Goal: Transaction & Acquisition: Book appointment/travel/reservation

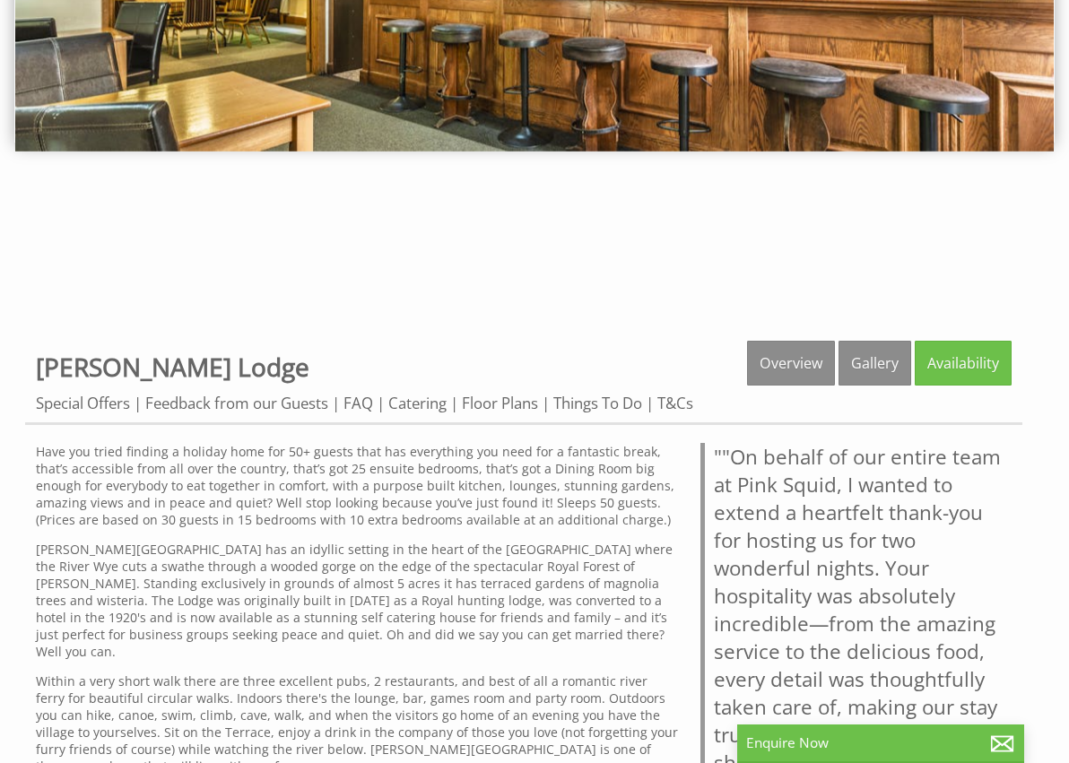
scroll to position [359, 0]
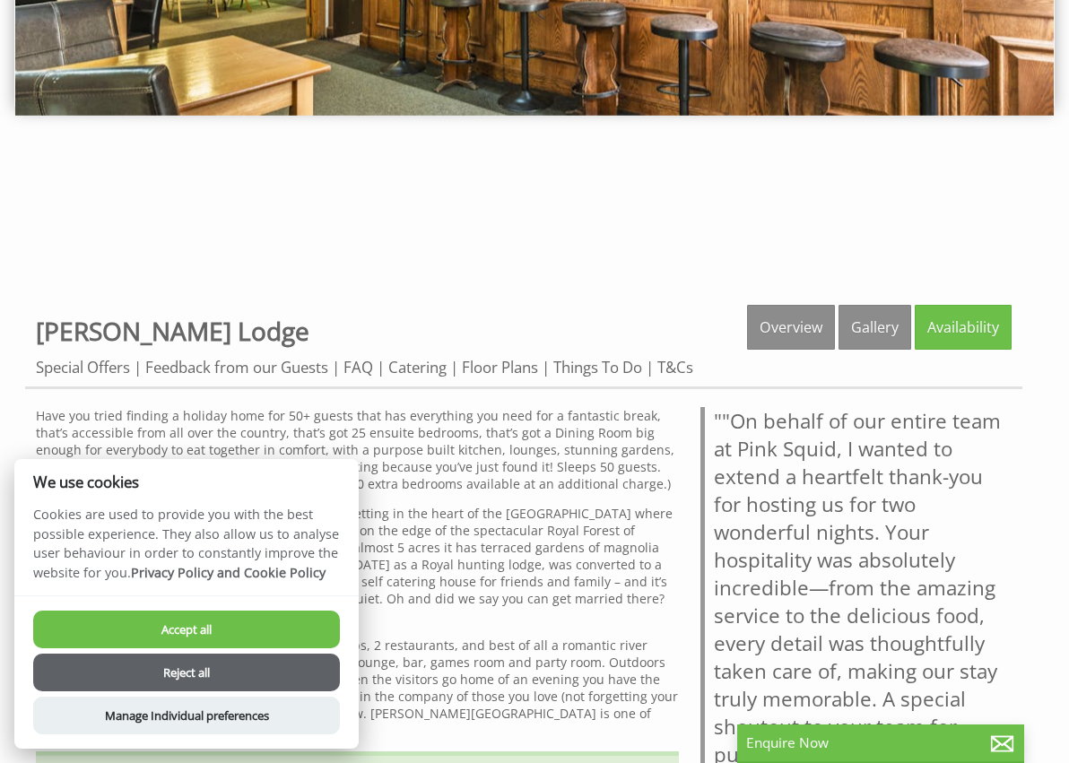
click at [215, 632] on button "Accept all" at bounding box center [186, 630] width 307 height 38
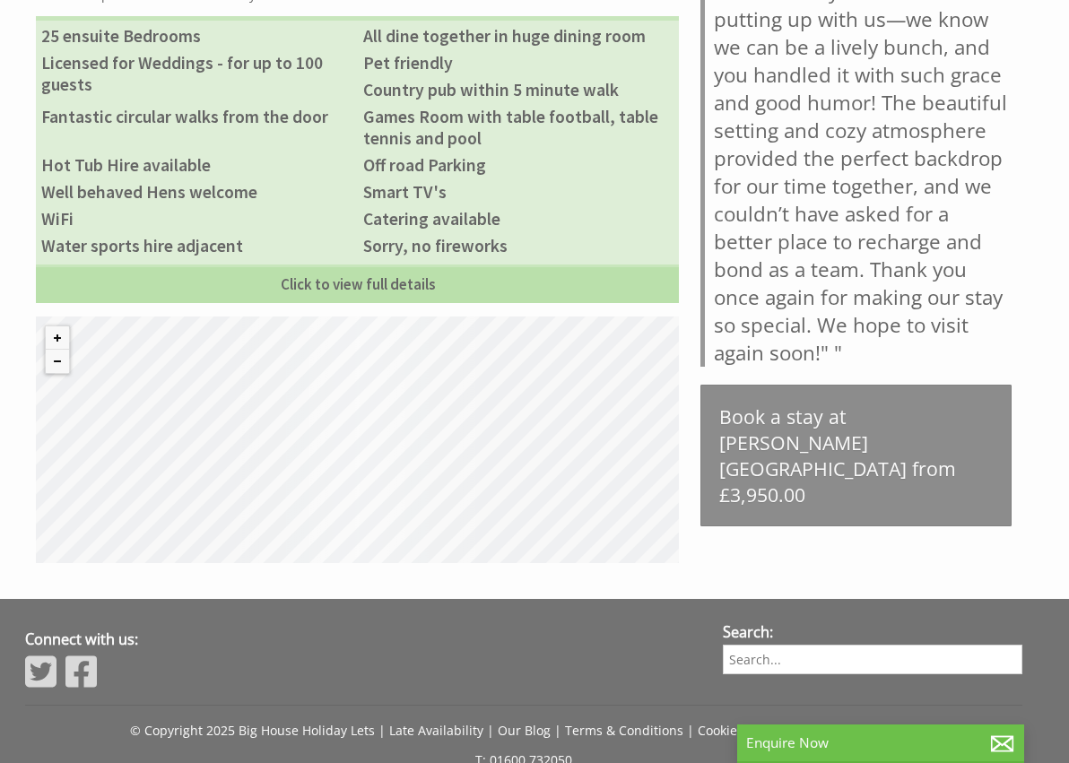
scroll to position [1256, 0]
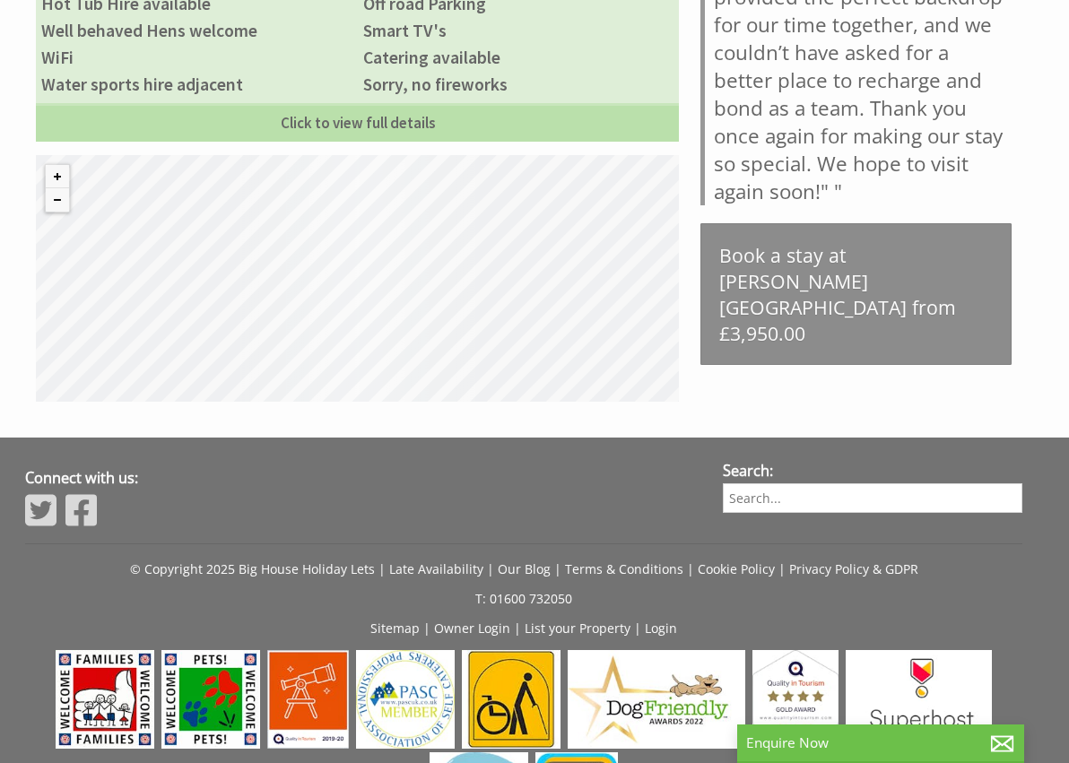
click at [361, 260] on div "© MapTiler © OpenStreetMap contributors" at bounding box center [357, 278] width 643 height 247
click at [53, 188] on button "Zoom out" at bounding box center [57, 199] width 23 height 23
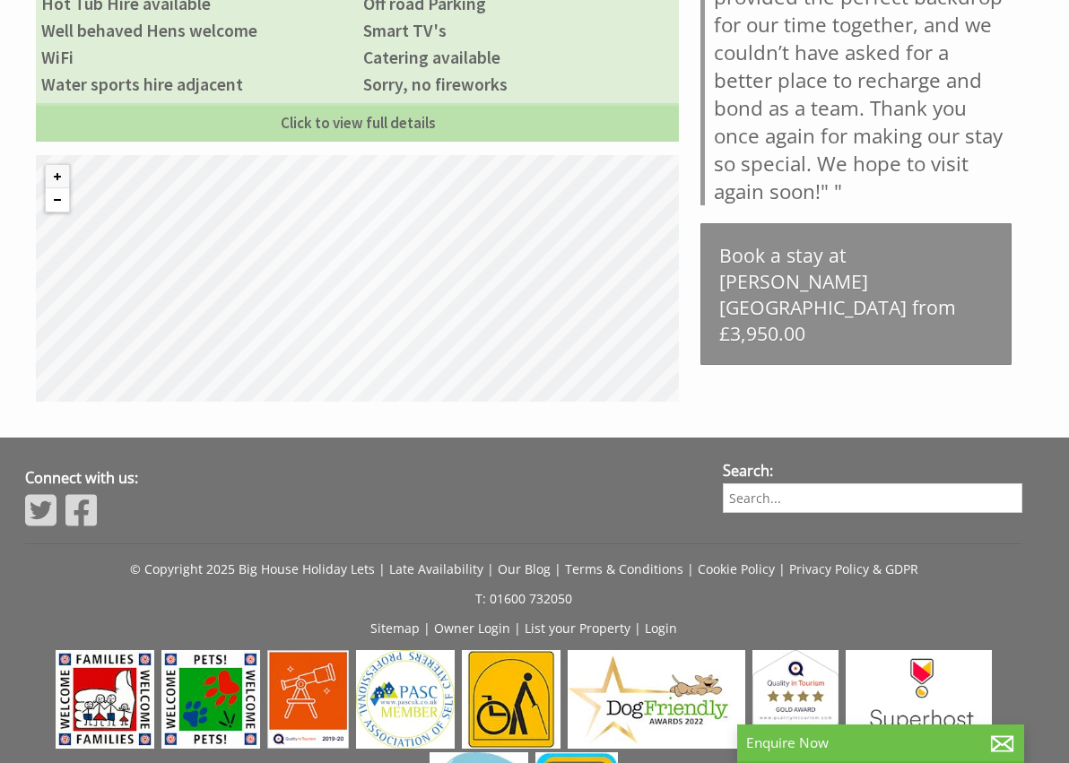
click at [53, 188] on button "Zoom out" at bounding box center [57, 199] width 23 height 23
click at [64, 165] on button "Zoom in" at bounding box center [57, 176] width 23 height 23
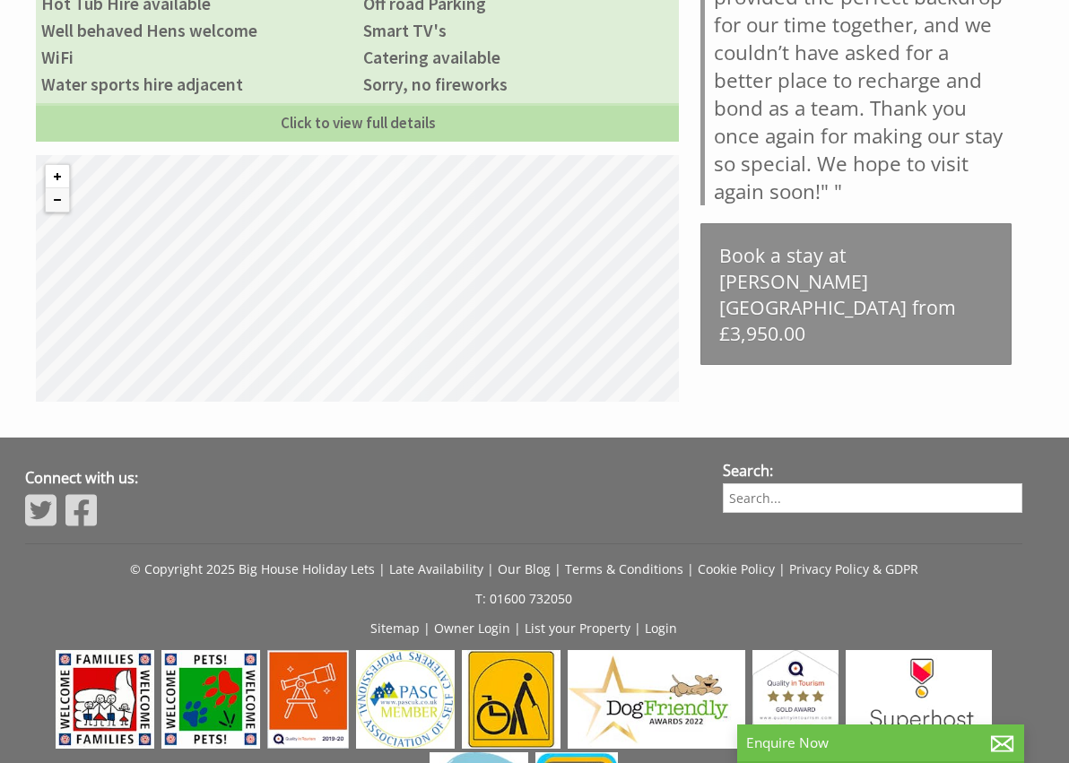
click at [64, 165] on button "Zoom in" at bounding box center [57, 176] width 23 height 23
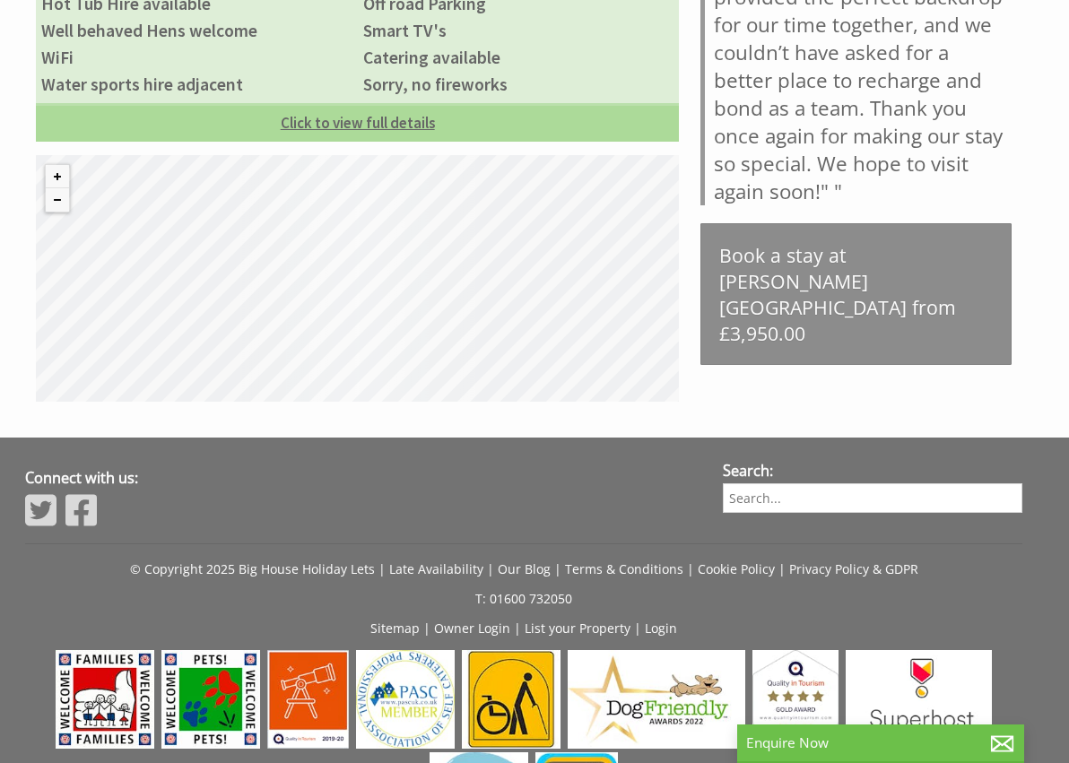
click at [343, 107] on link "Click to view full details" at bounding box center [357, 122] width 643 height 39
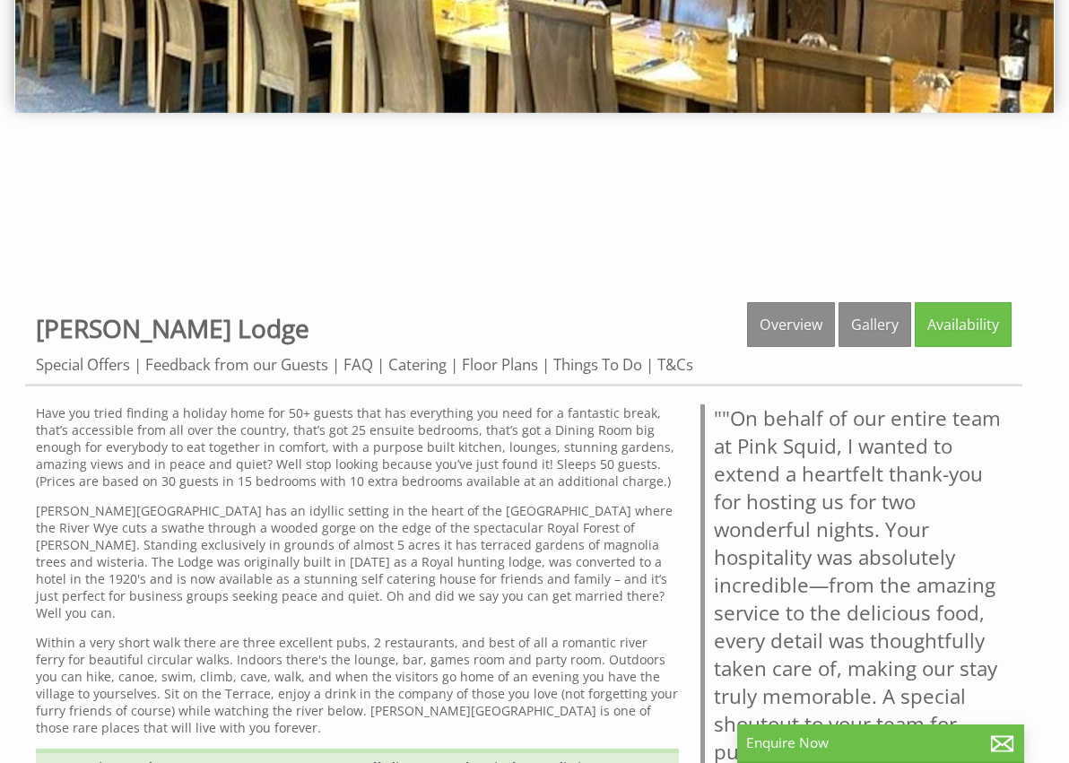
scroll to position [359, 0]
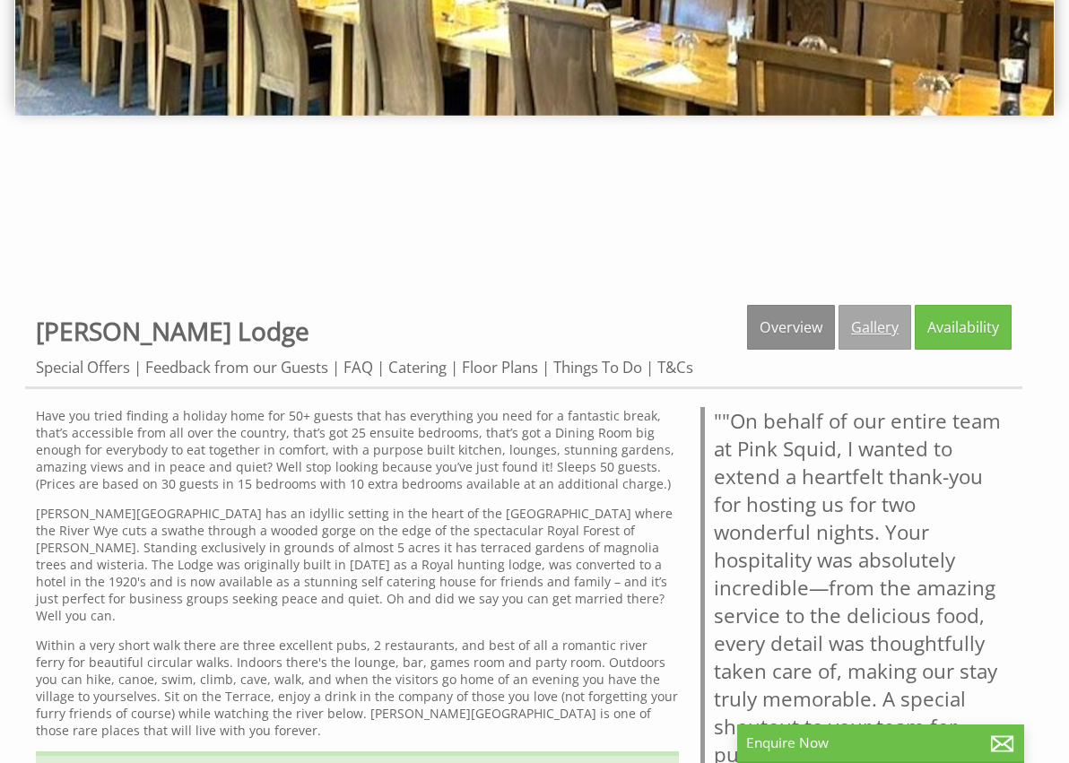
click at [866, 322] on link "Gallery" at bounding box center [875, 327] width 73 height 45
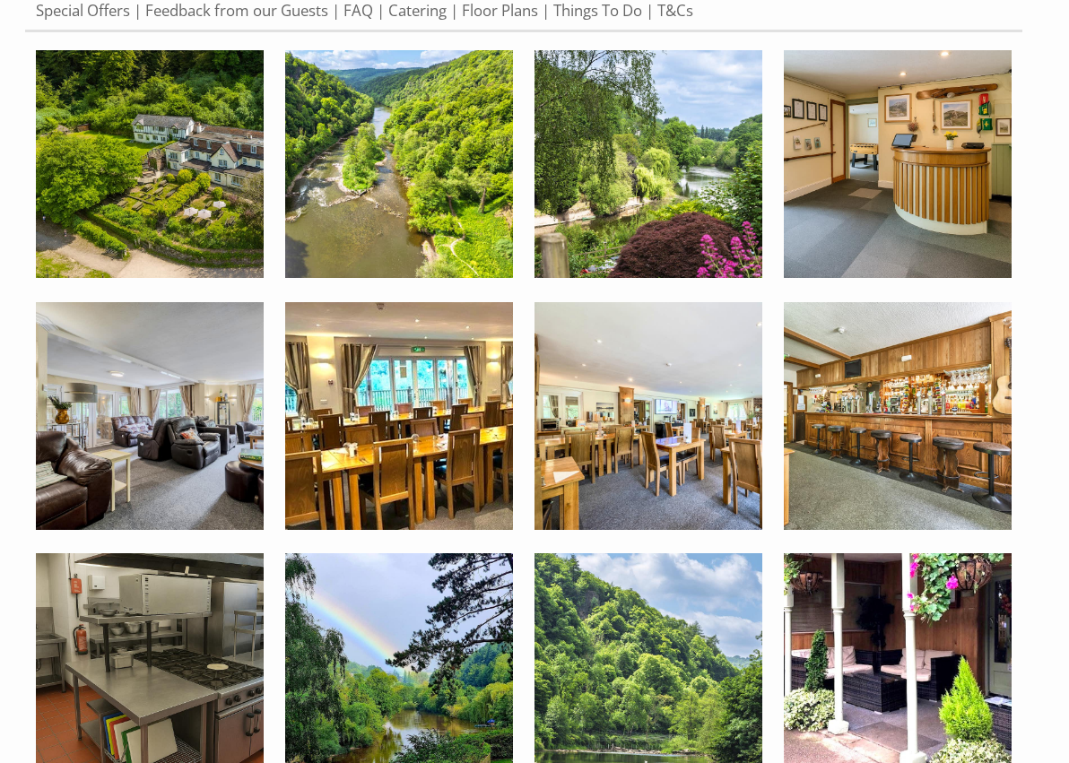
scroll to position [718, 0]
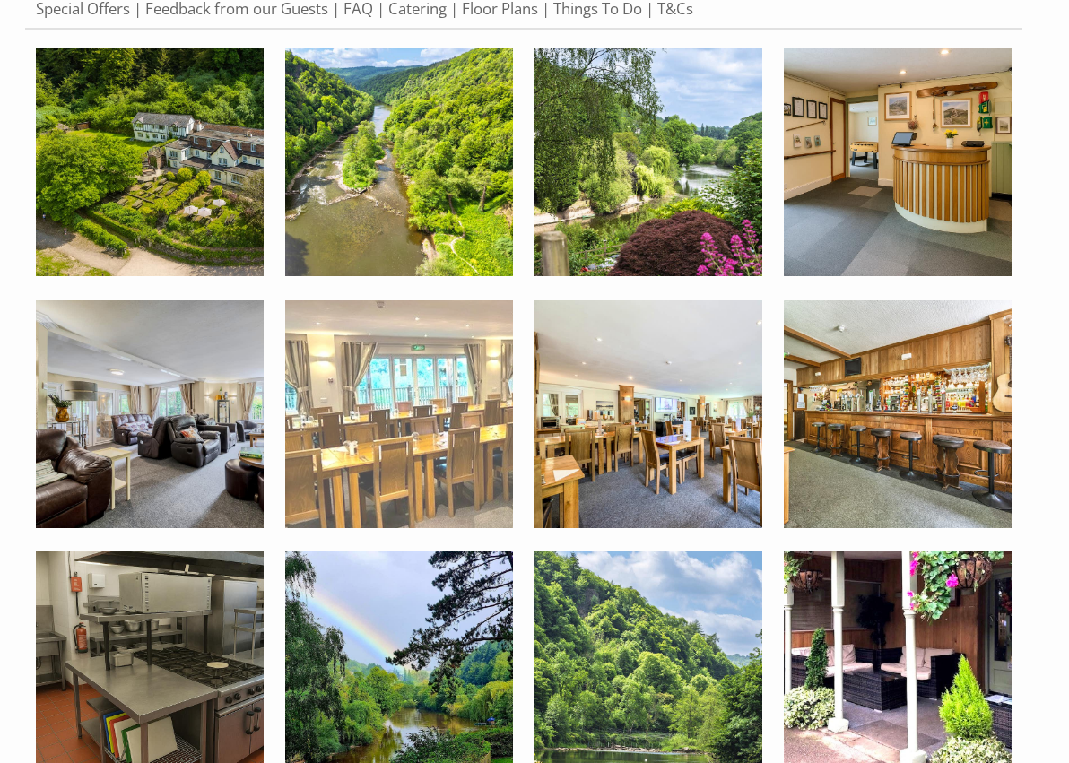
click at [410, 422] on img at bounding box center [399, 415] width 228 height 228
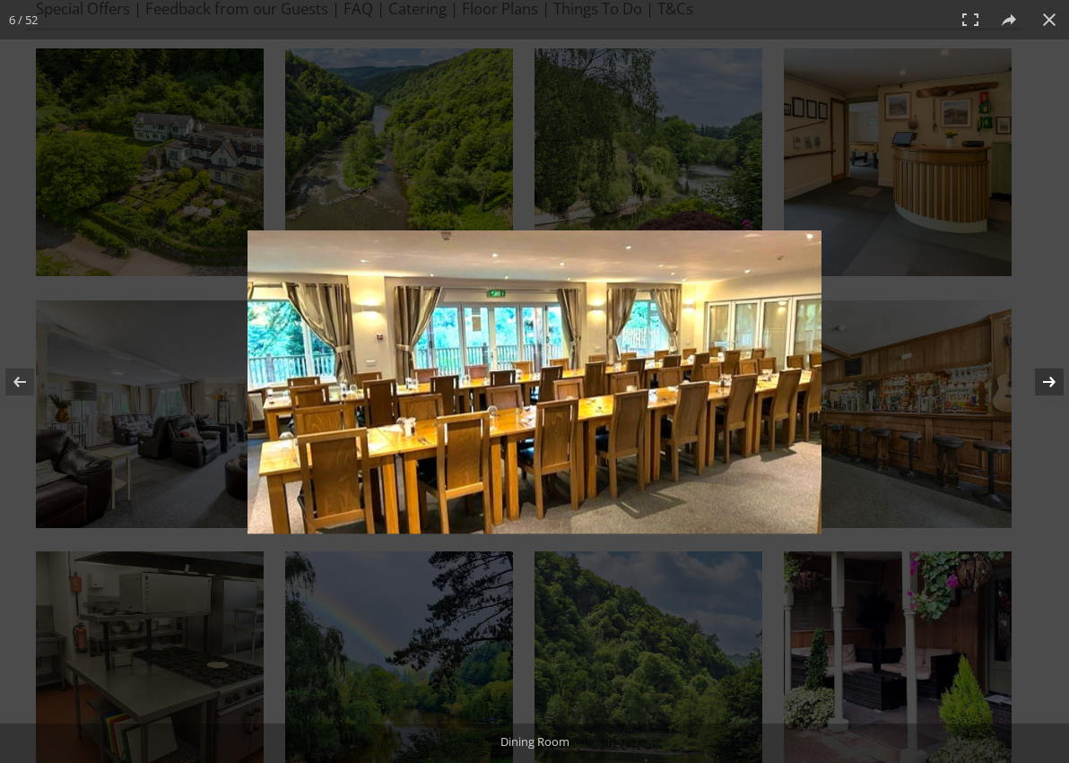
click at [1048, 377] on button at bounding box center [1037, 382] width 63 height 90
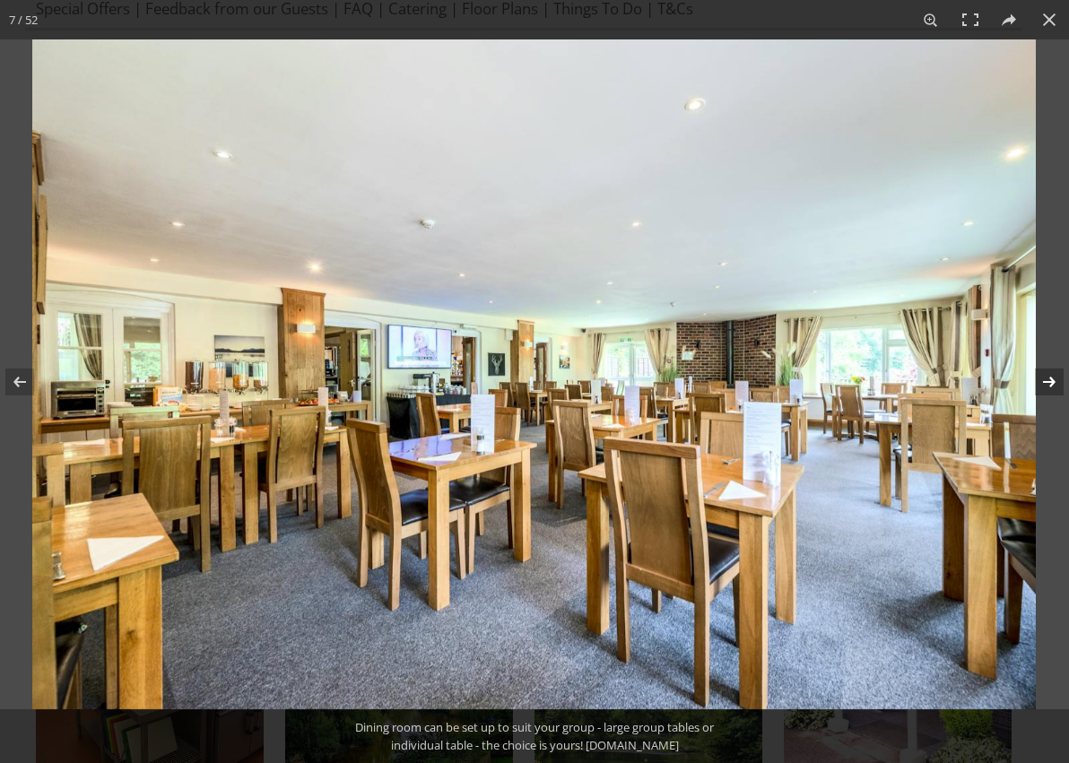
click at [1048, 378] on button at bounding box center [1037, 382] width 63 height 90
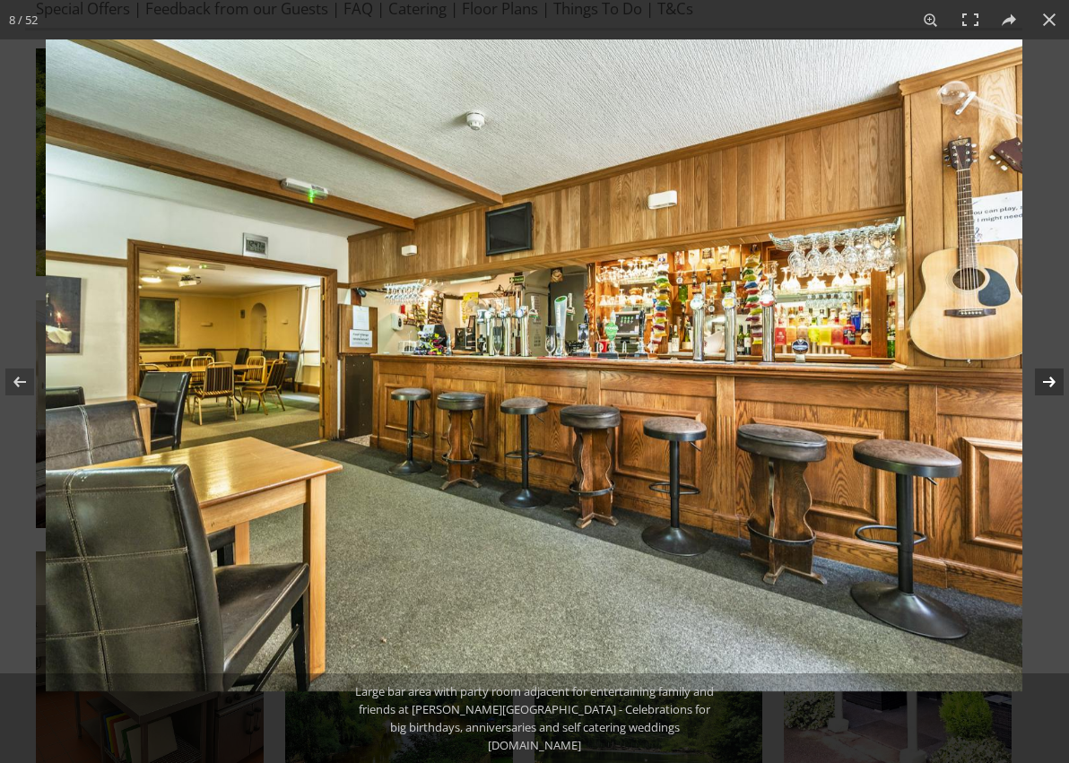
click at [1048, 378] on button at bounding box center [1037, 382] width 63 height 90
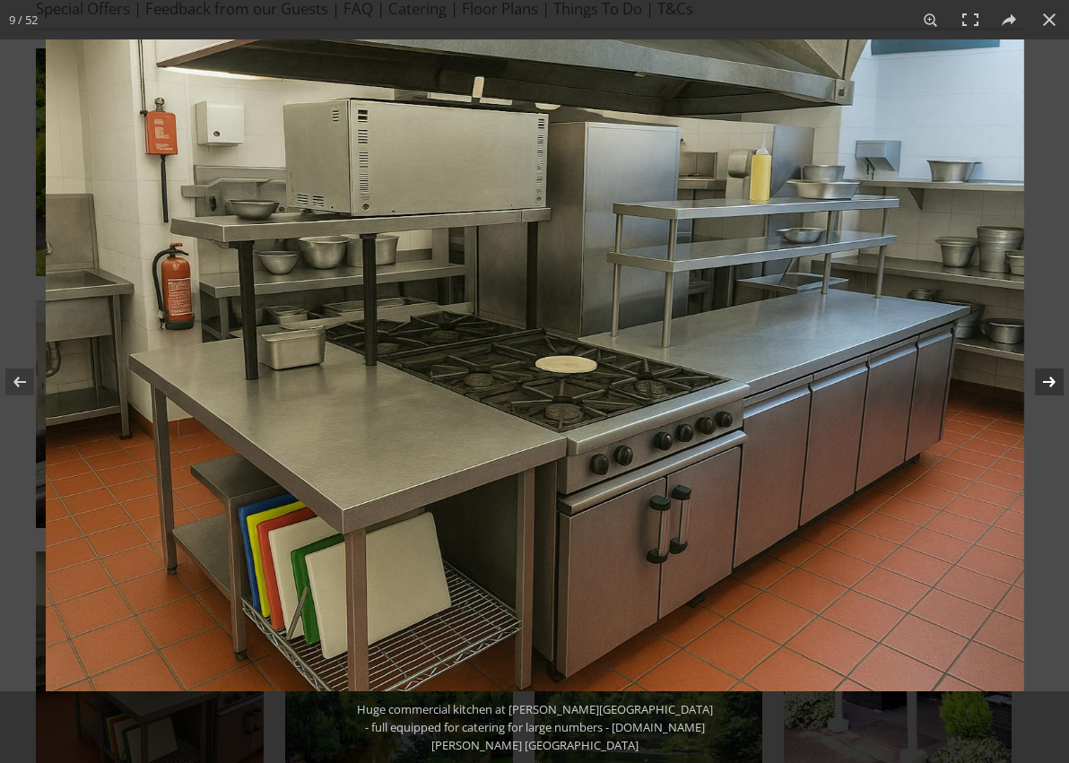
click at [1048, 378] on button at bounding box center [1037, 382] width 63 height 90
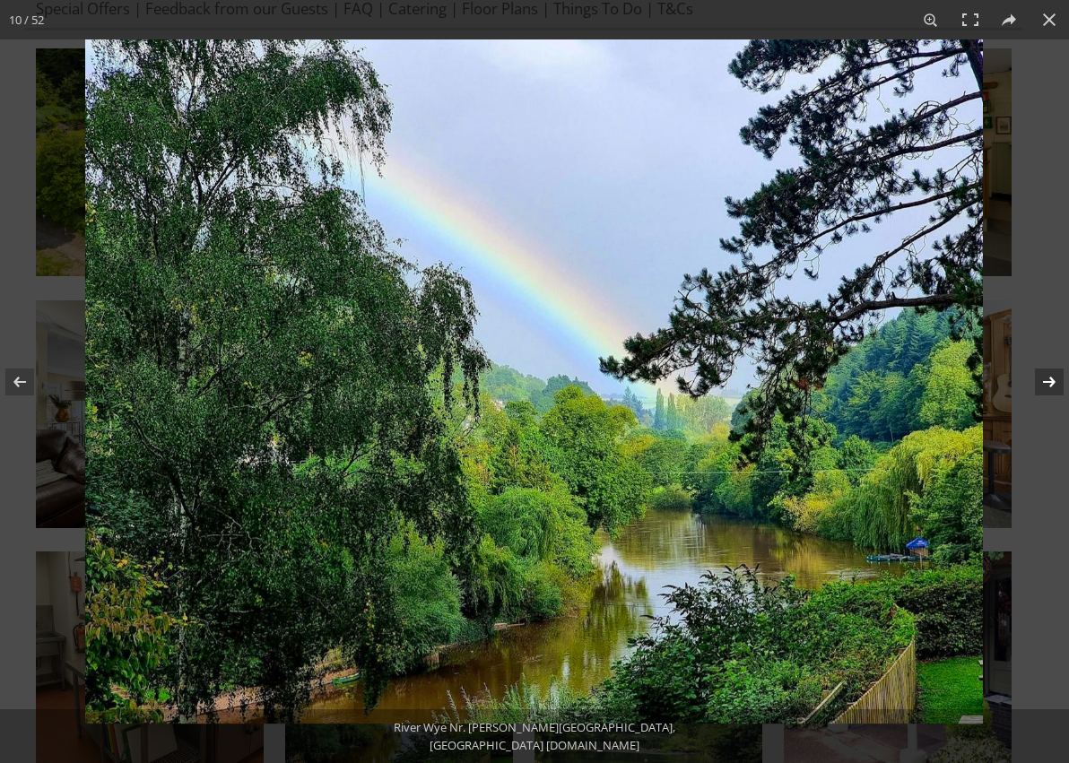
click at [1048, 378] on button at bounding box center [1037, 382] width 63 height 90
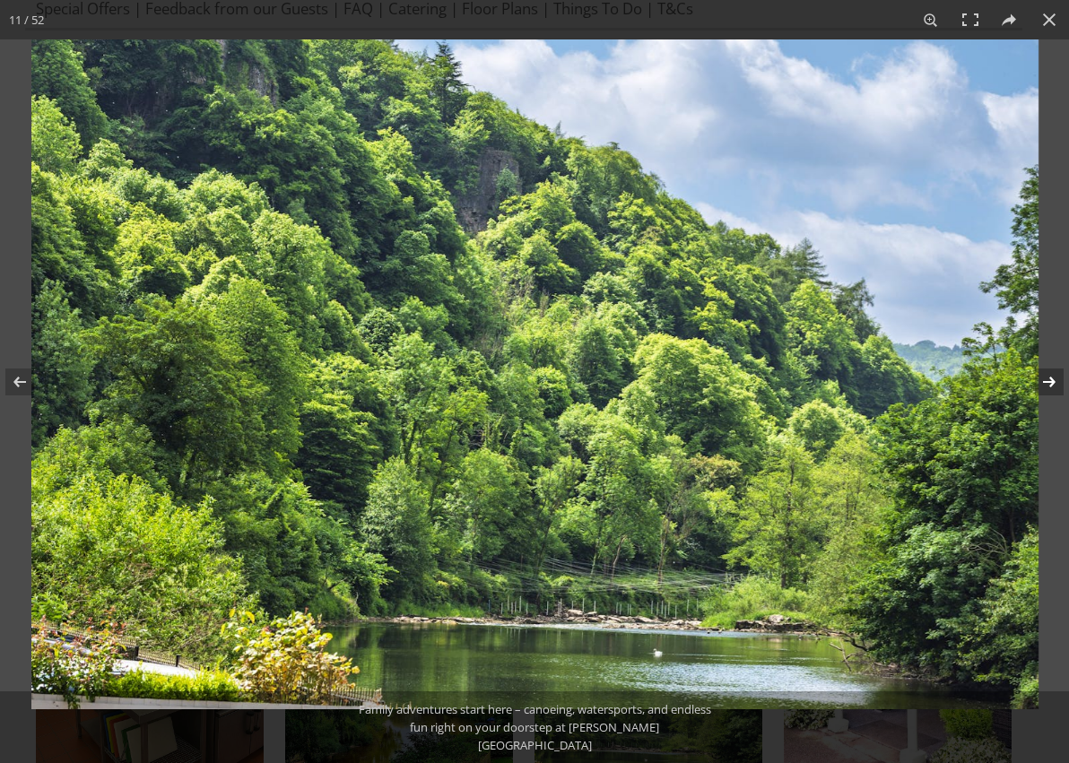
click at [1048, 378] on button at bounding box center [1037, 382] width 63 height 90
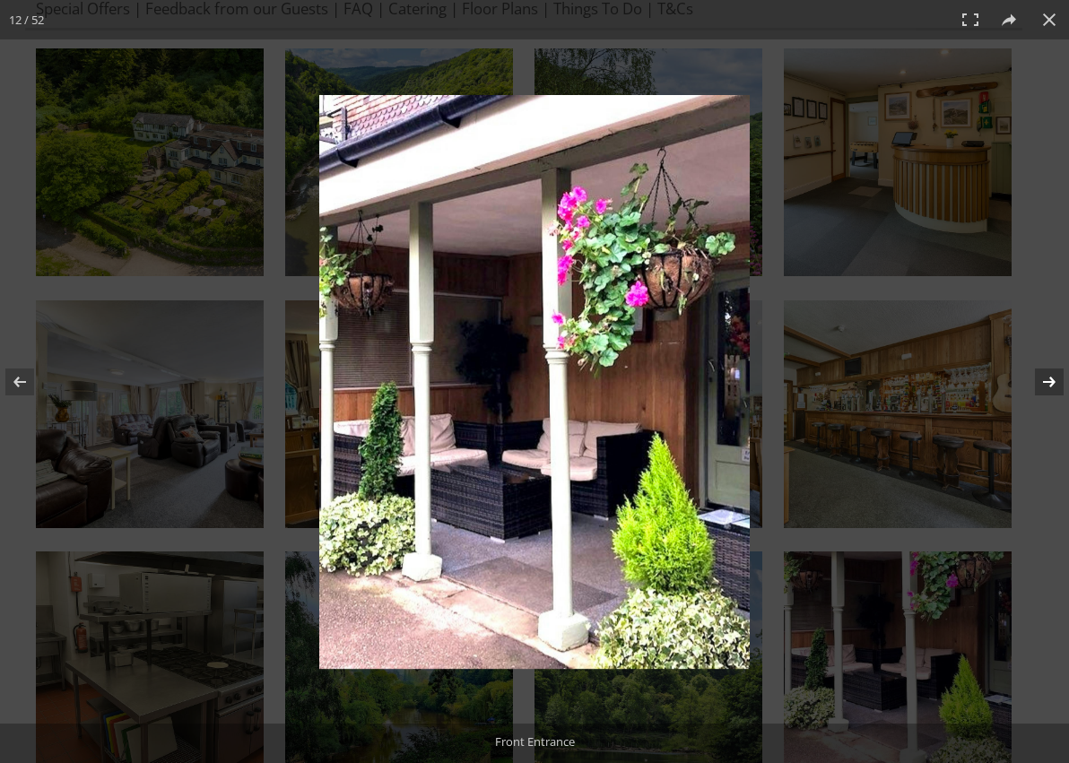
click at [1048, 378] on button at bounding box center [1037, 382] width 63 height 90
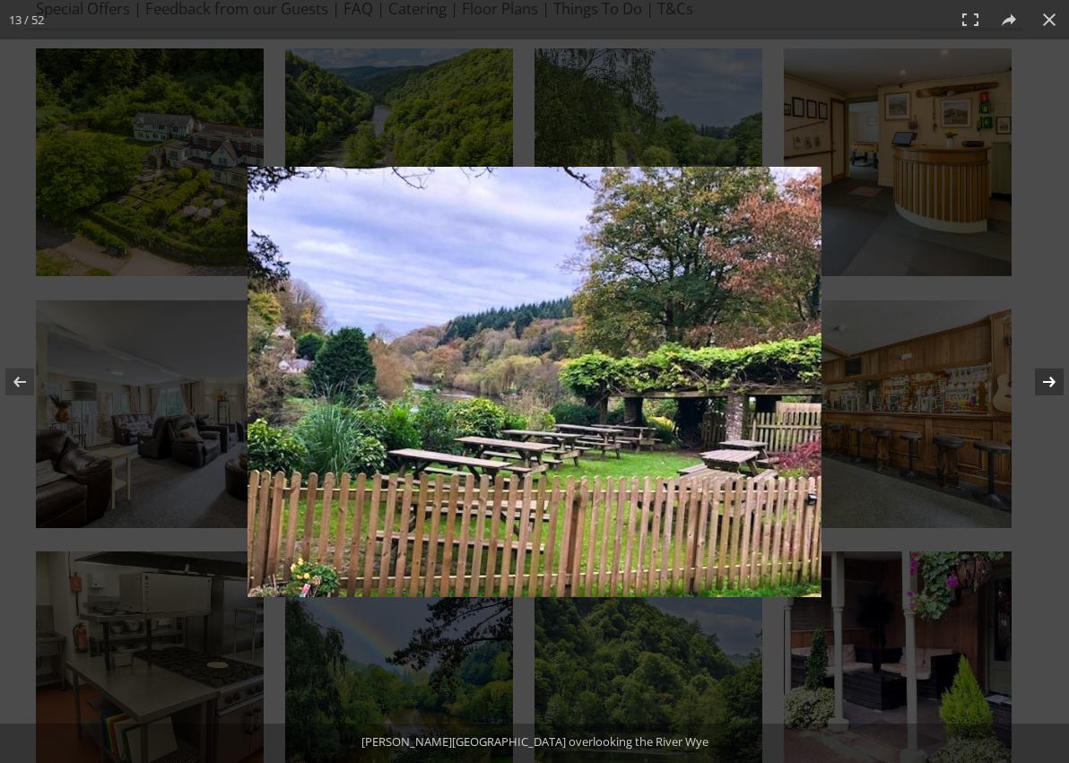
click at [1046, 382] on button at bounding box center [1037, 382] width 63 height 90
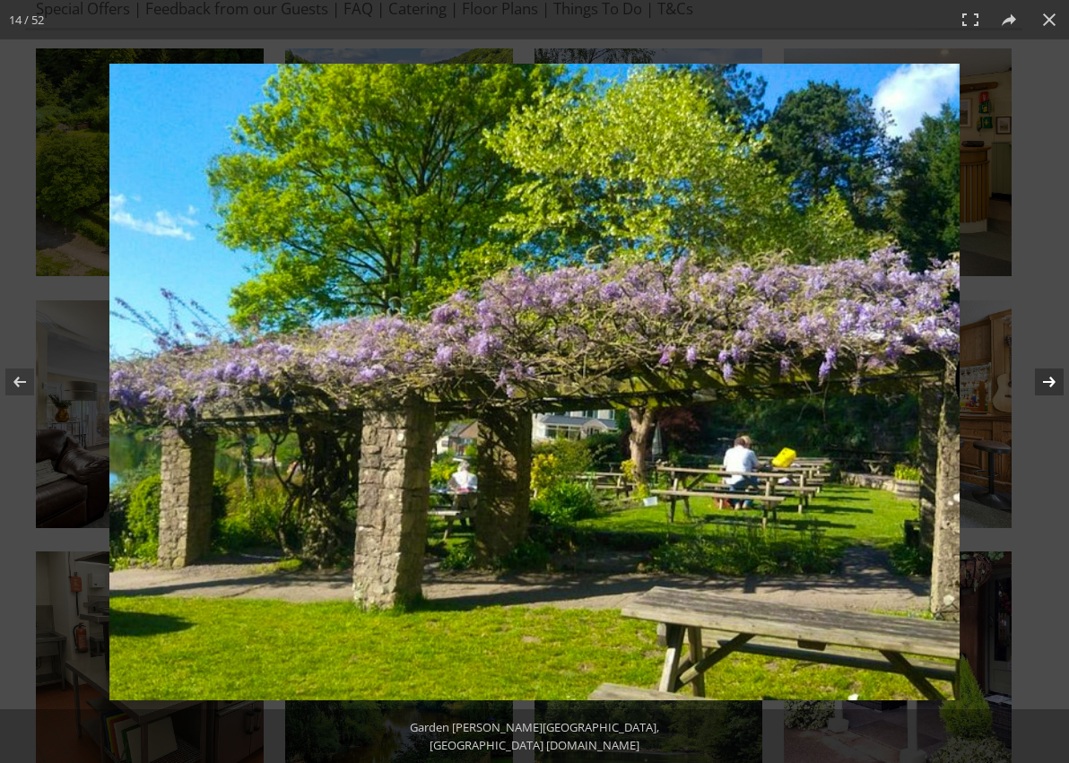
click at [1043, 381] on button at bounding box center [1037, 382] width 63 height 90
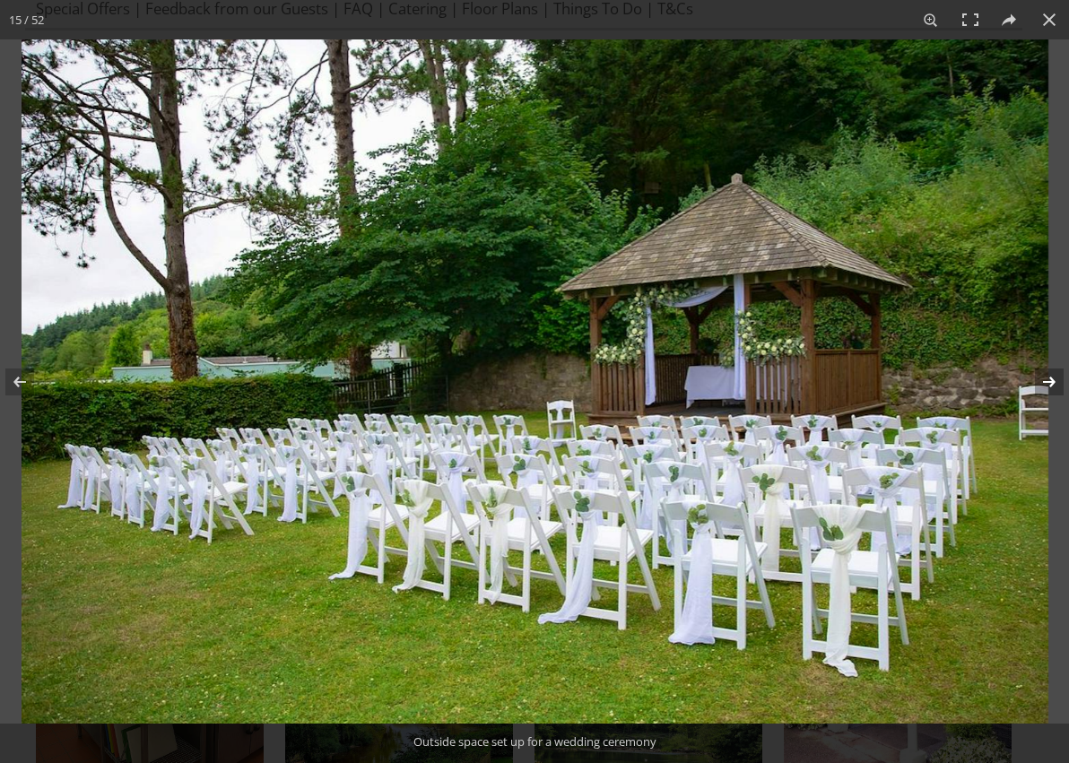
click at [1043, 381] on button at bounding box center [1037, 382] width 63 height 90
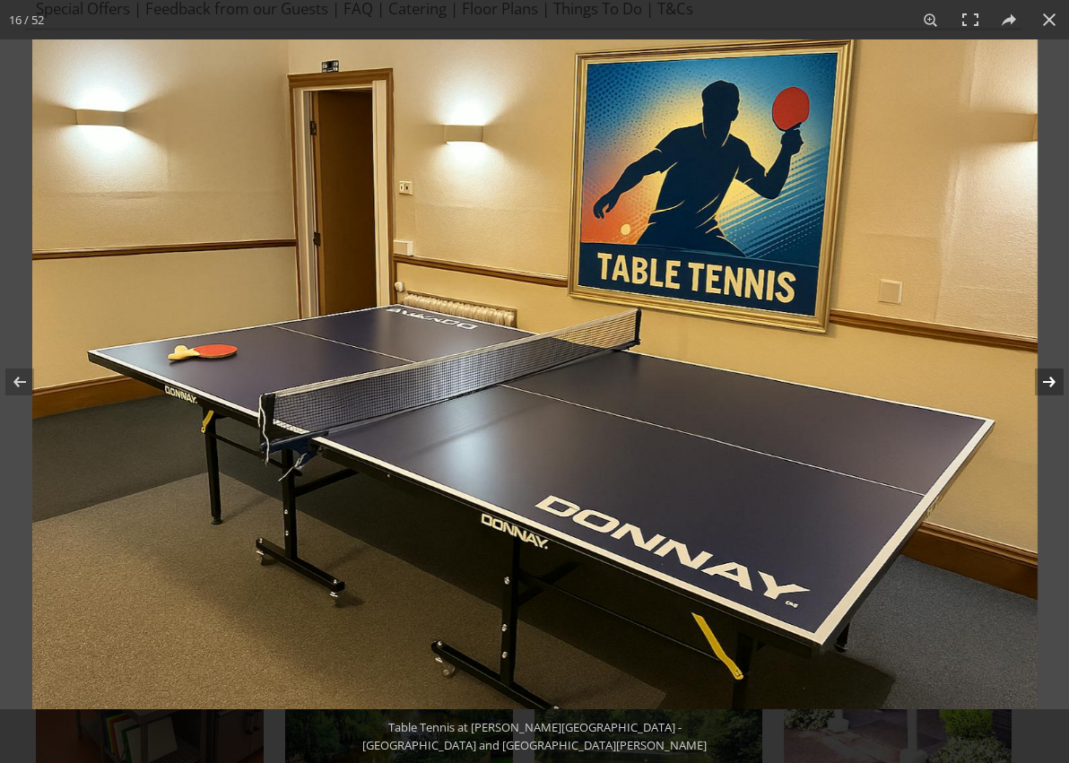
click at [1043, 381] on button at bounding box center [1037, 382] width 63 height 90
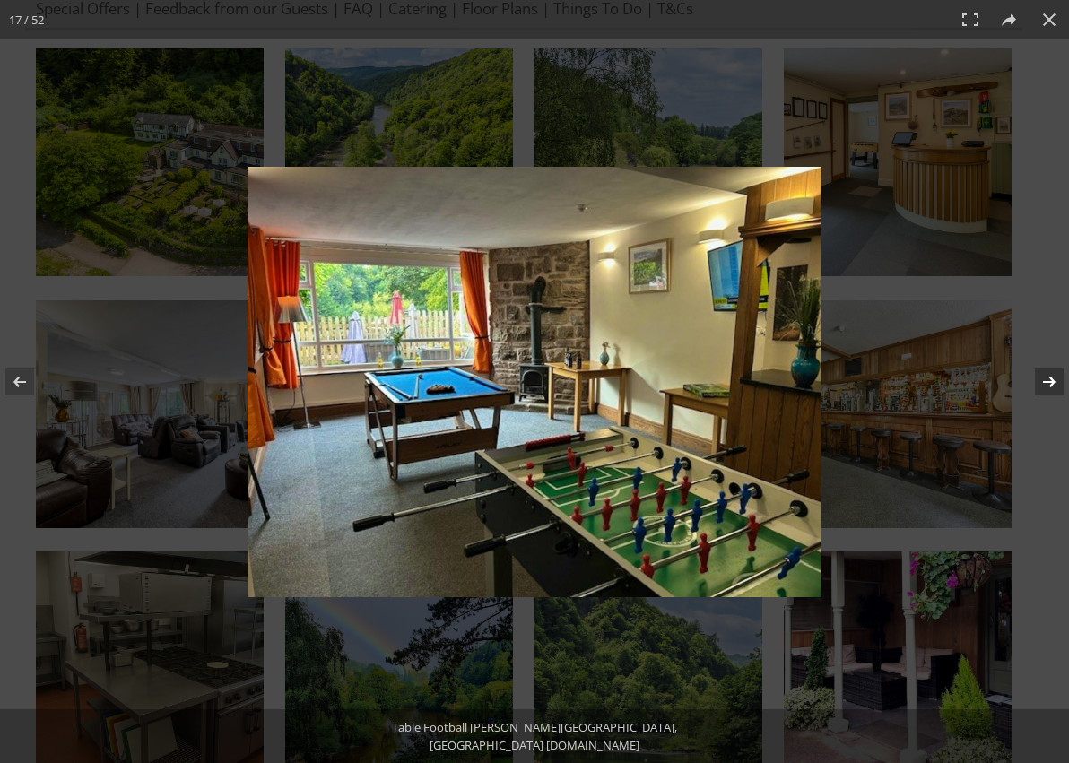
click at [1043, 381] on button at bounding box center [1037, 382] width 63 height 90
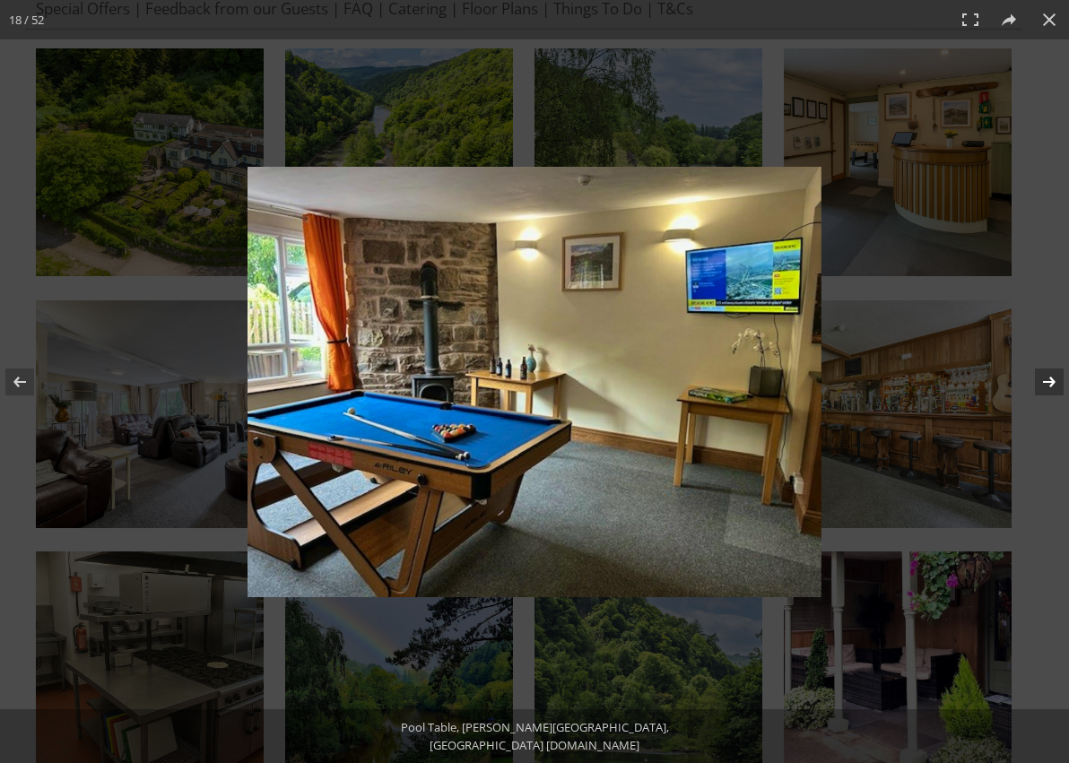
click at [1043, 381] on button at bounding box center [1037, 382] width 63 height 90
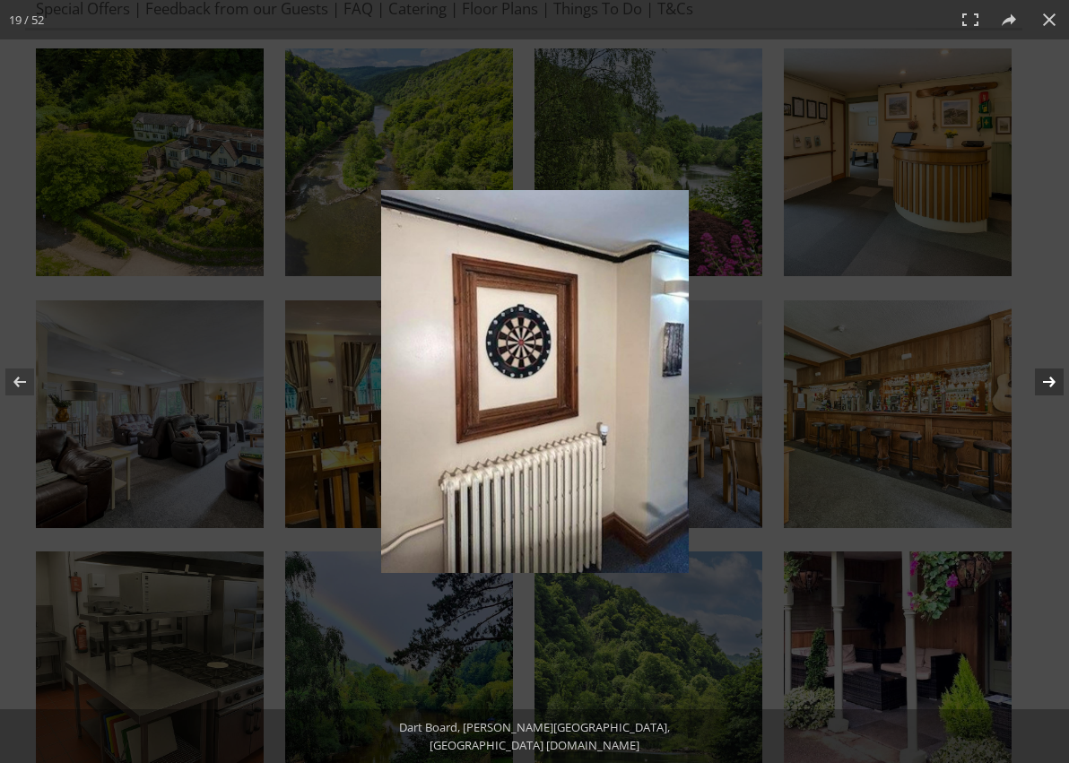
click at [1043, 381] on button at bounding box center [1037, 382] width 63 height 90
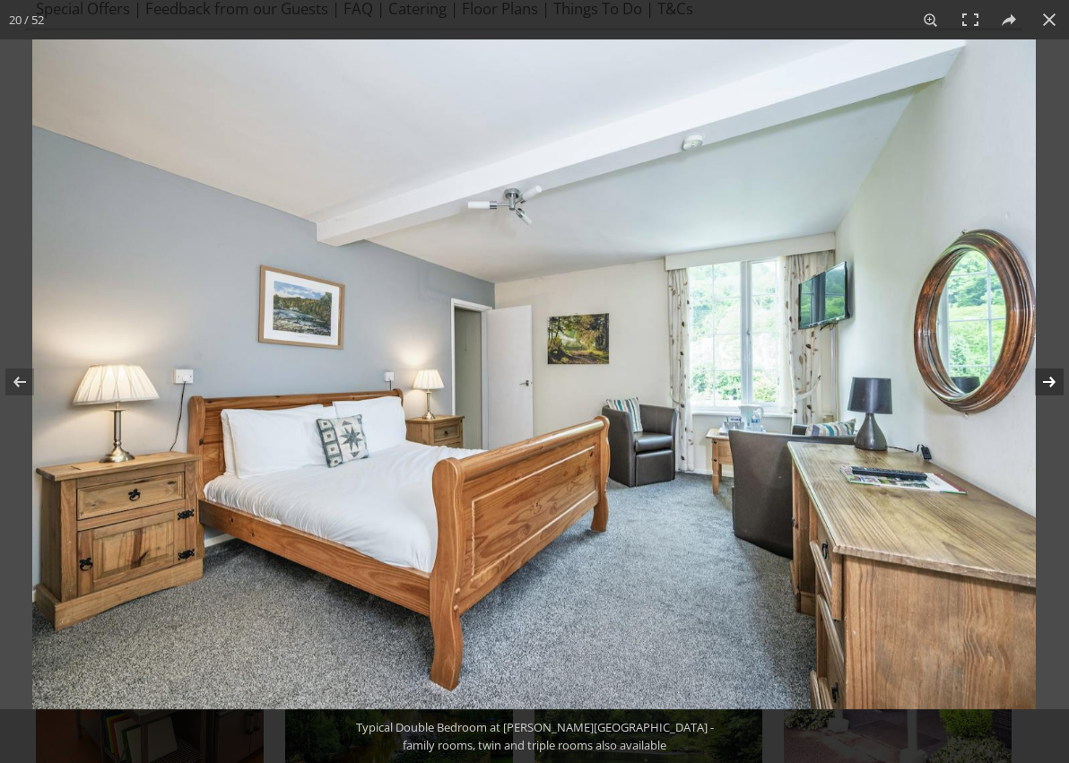
click at [1043, 381] on button at bounding box center [1037, 382] width 63 height 90
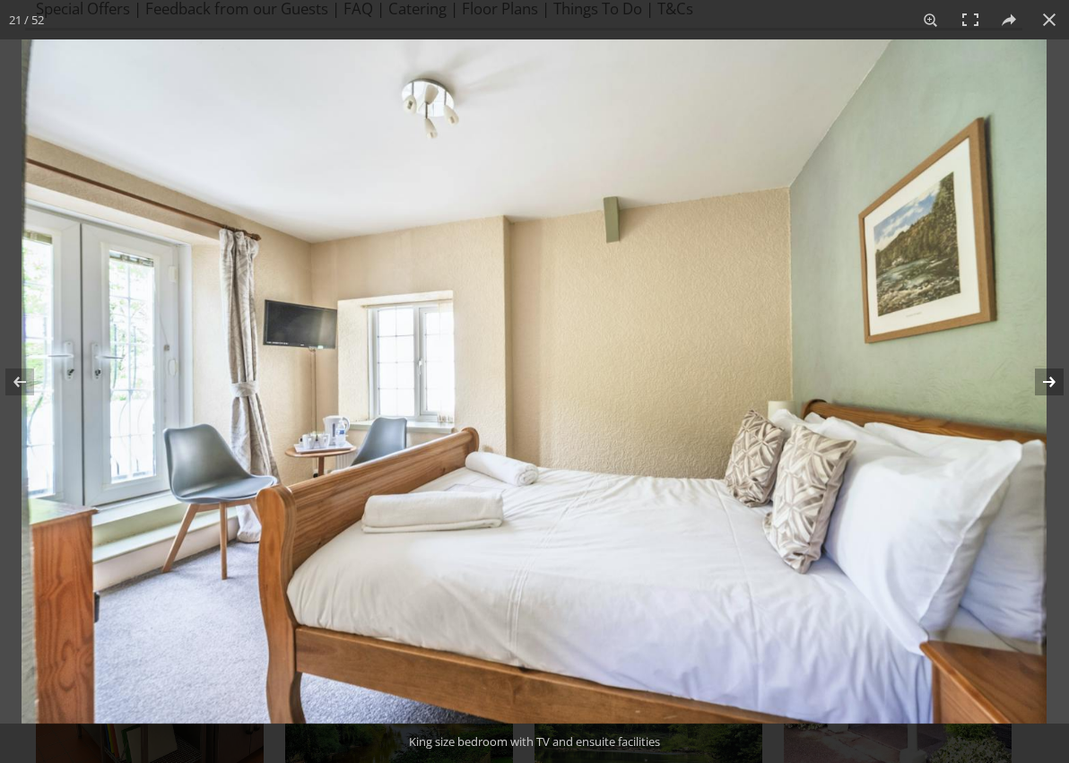
click at [1043, 381] on button at bounding box center [1037, 382] width 63 height 90
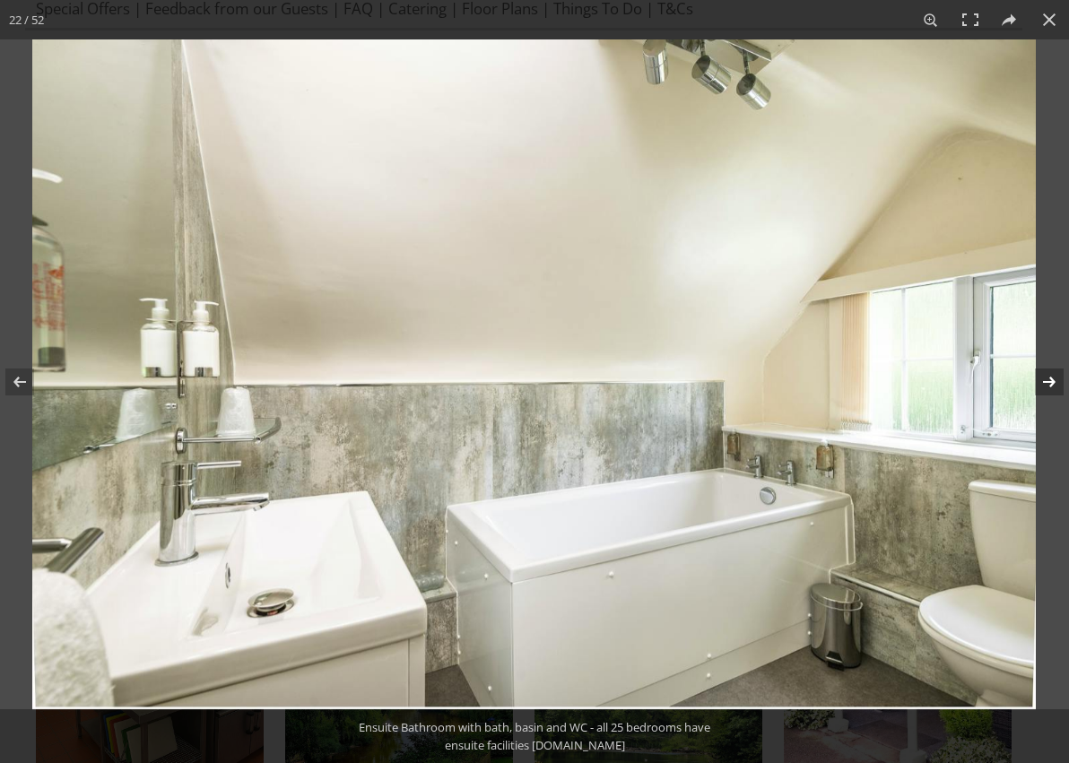
click at [1043, 381] on button at bounding box center [1037, 382] width 63 height 90
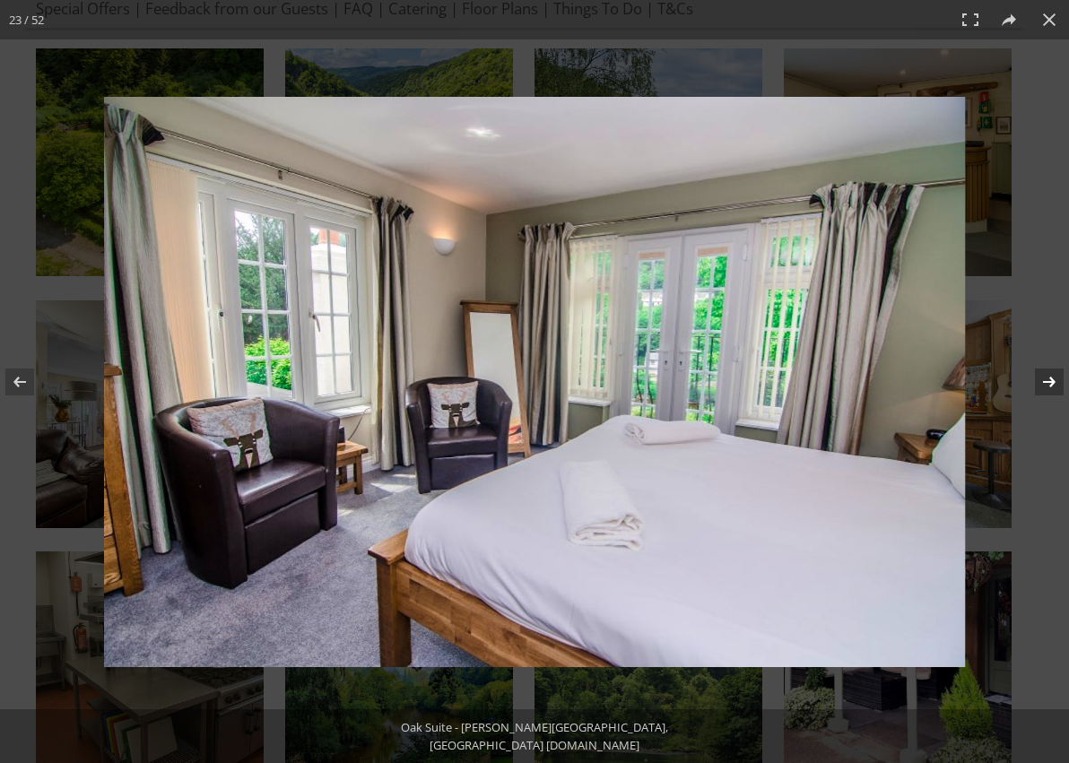
click at [1041, 381] on button at bounding box center [1037, 382] width 63 height 90
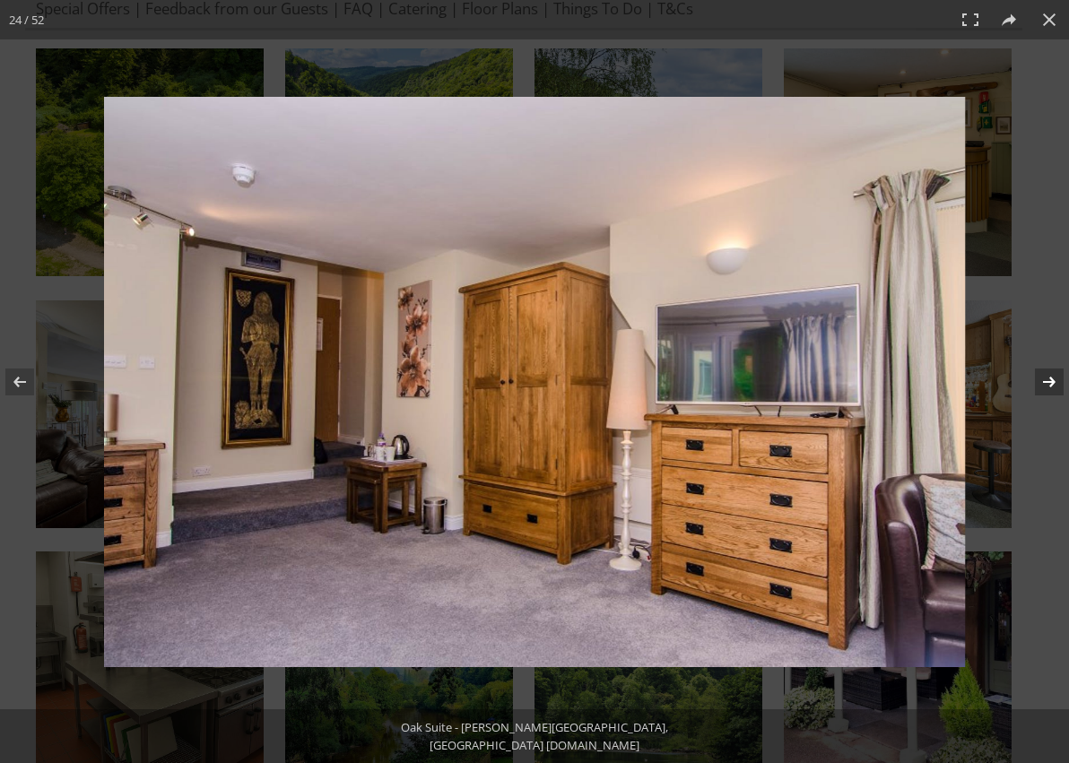
click at [1041, 381] on button at bounding box center [1037, 382] width 63 height 90
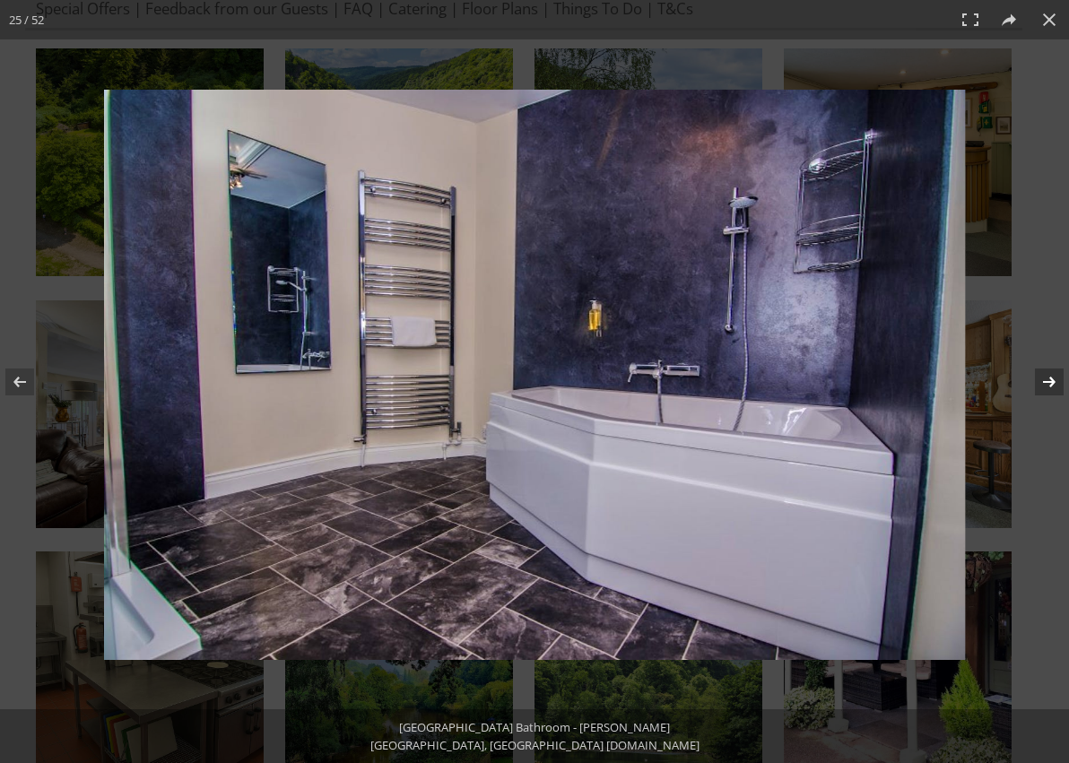
click at [1030, 370] on button at bounding box center [1037, 382] width 63 height 90
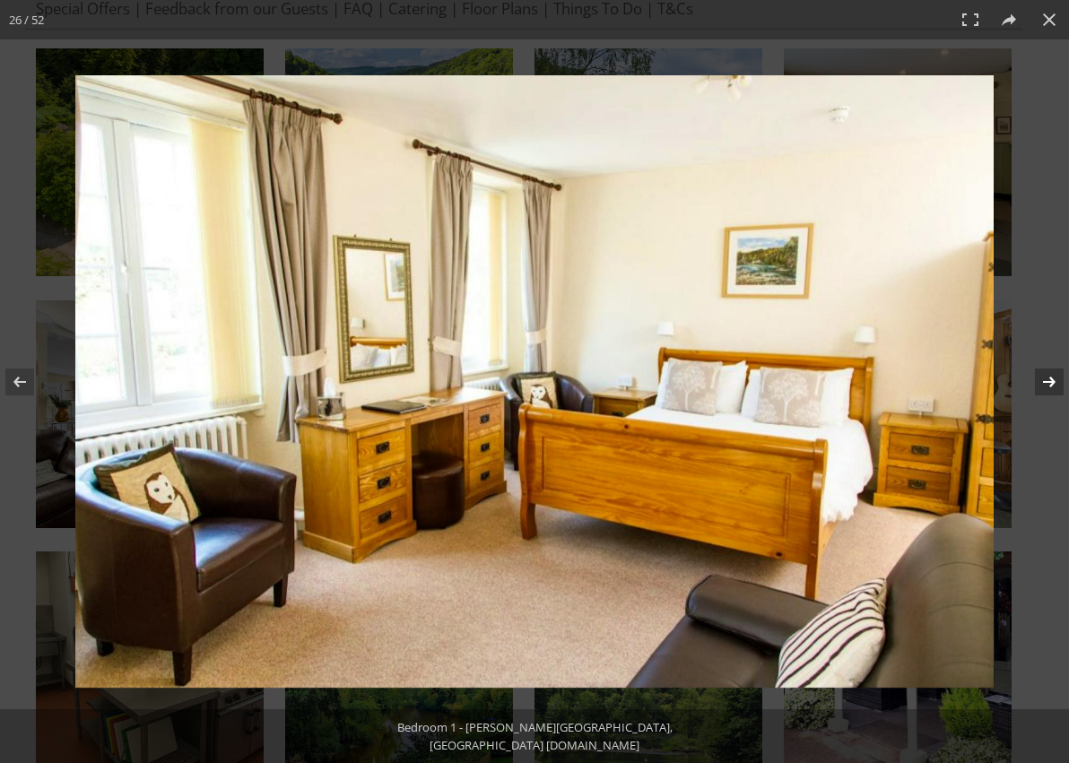
click at [1026, 370] on button at bounding box center [1037, 382] width 63 height 90
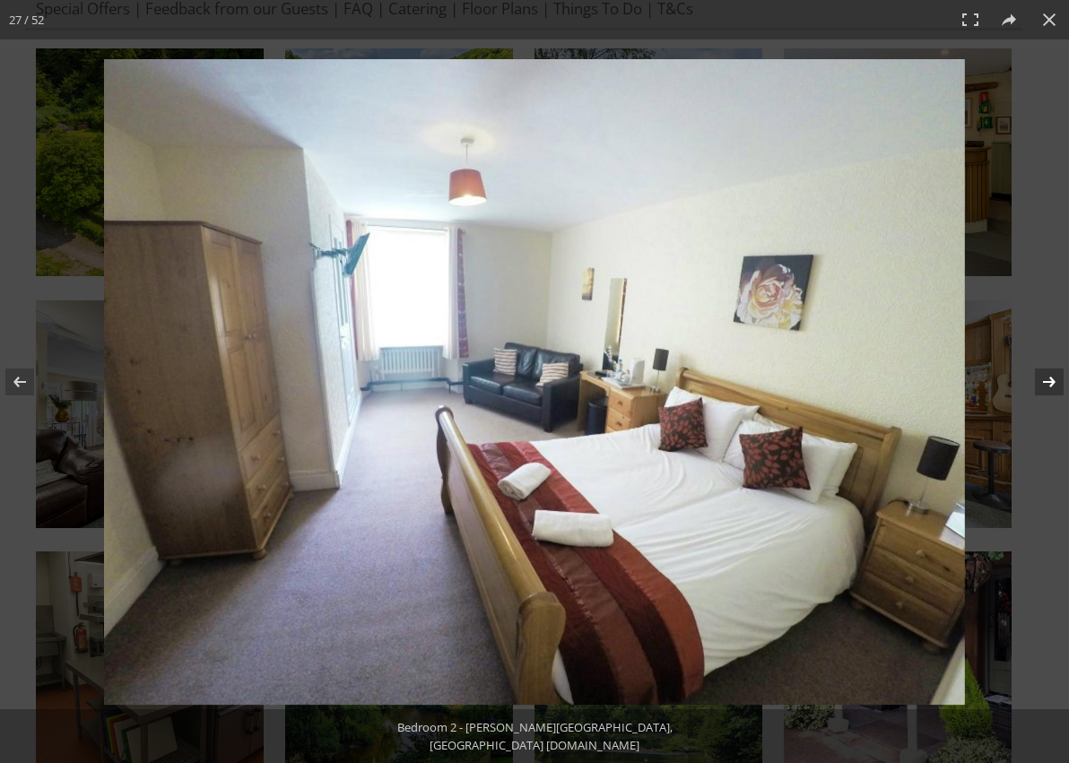
click at [1026, 370] on button at bounding box center [1037, 382] width 63 height 90
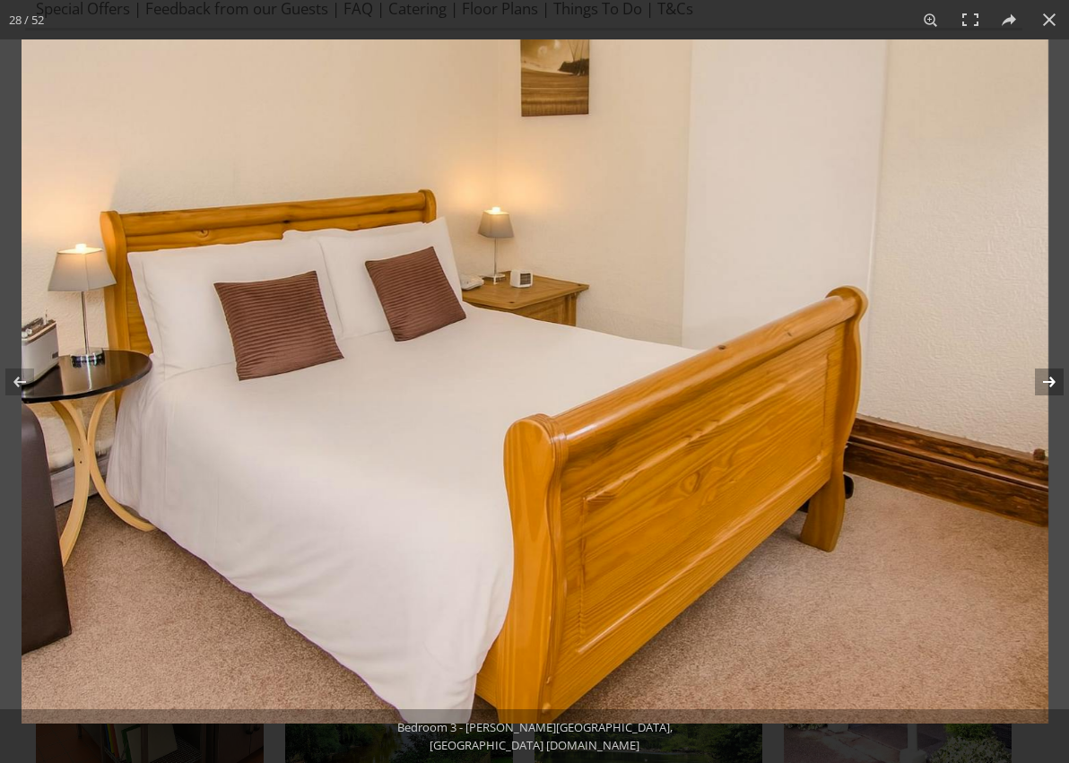
click at [1043, 383] on button at bounding box center [1037, 382] width 63 height 90
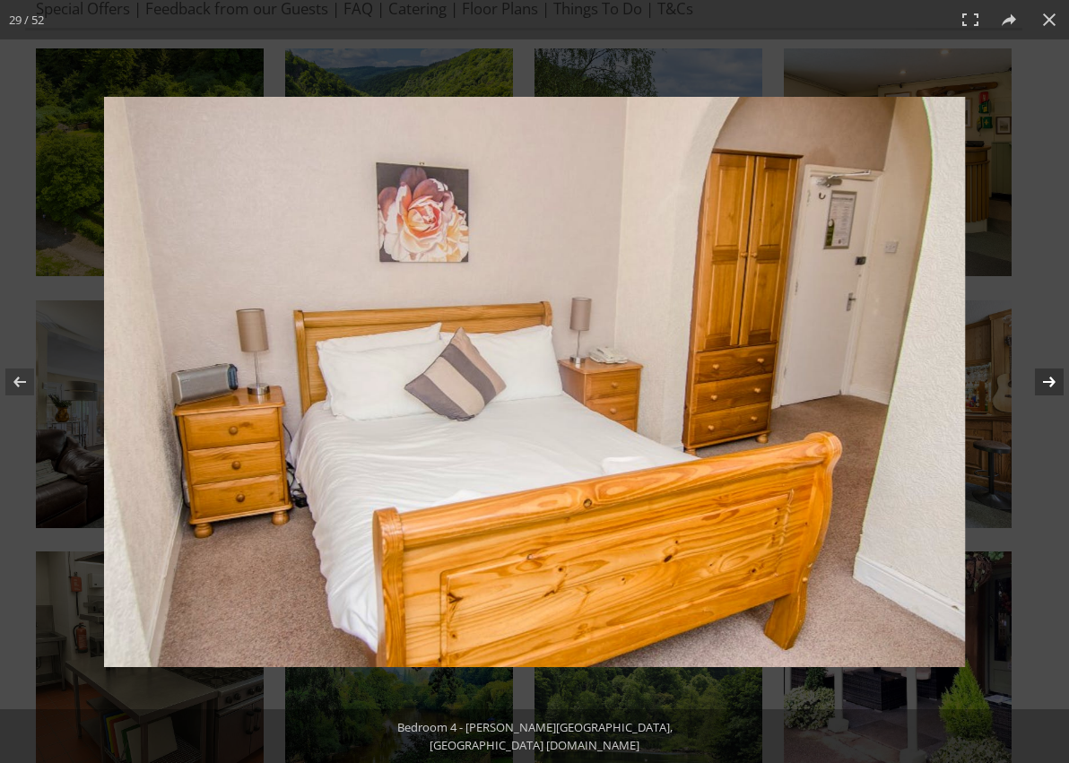
click at [1043, 383] on button at bounding box center [1037, 382] width 63 height 90
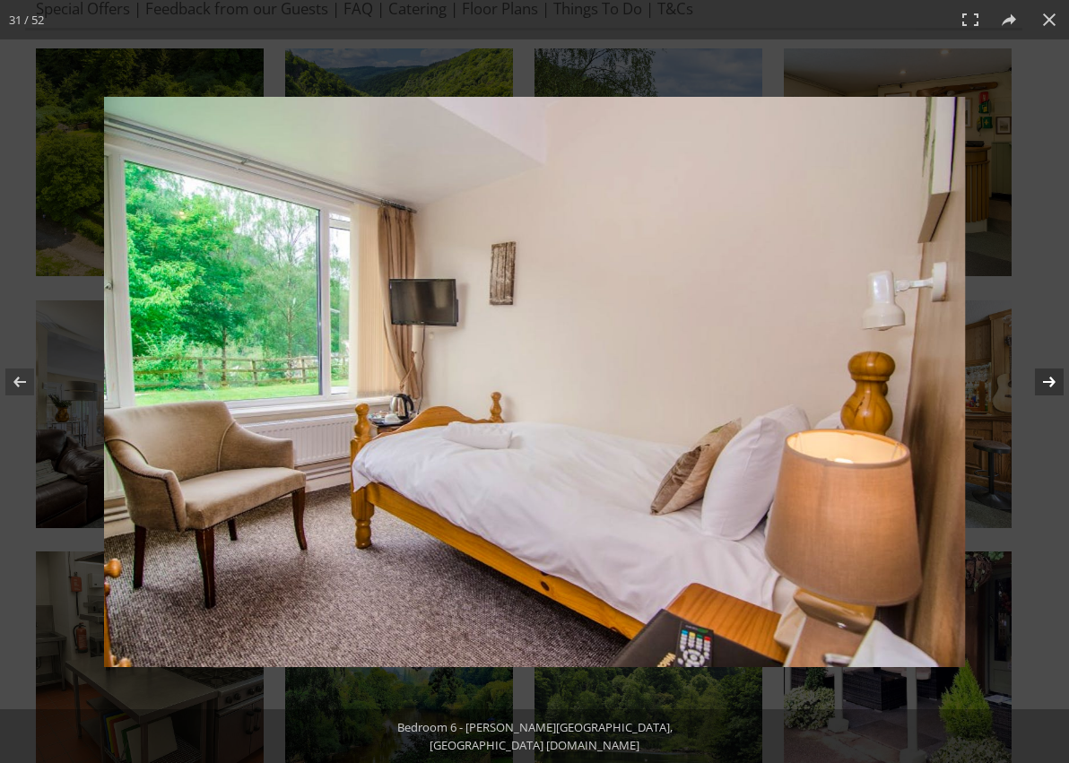
click at [1043, 383] on button at bounding box center [1037, 382] width 63 height 90
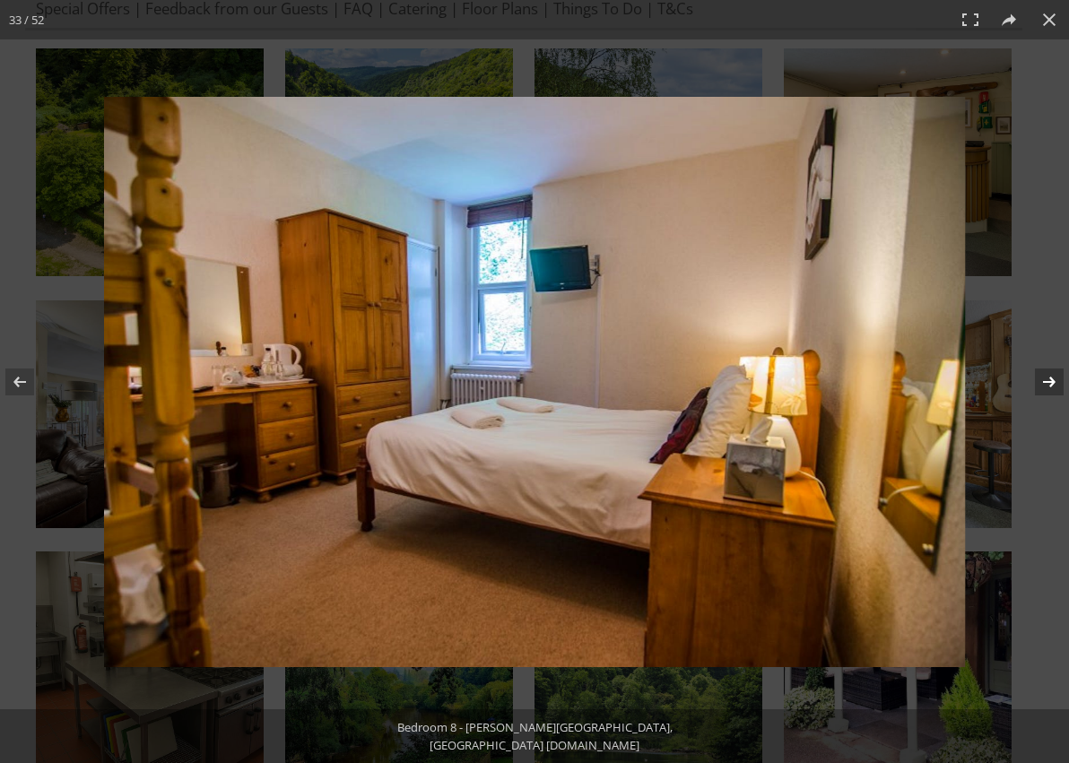
click at [1043, 383] on button at bounding box center [1037, 382] width 63 height 90
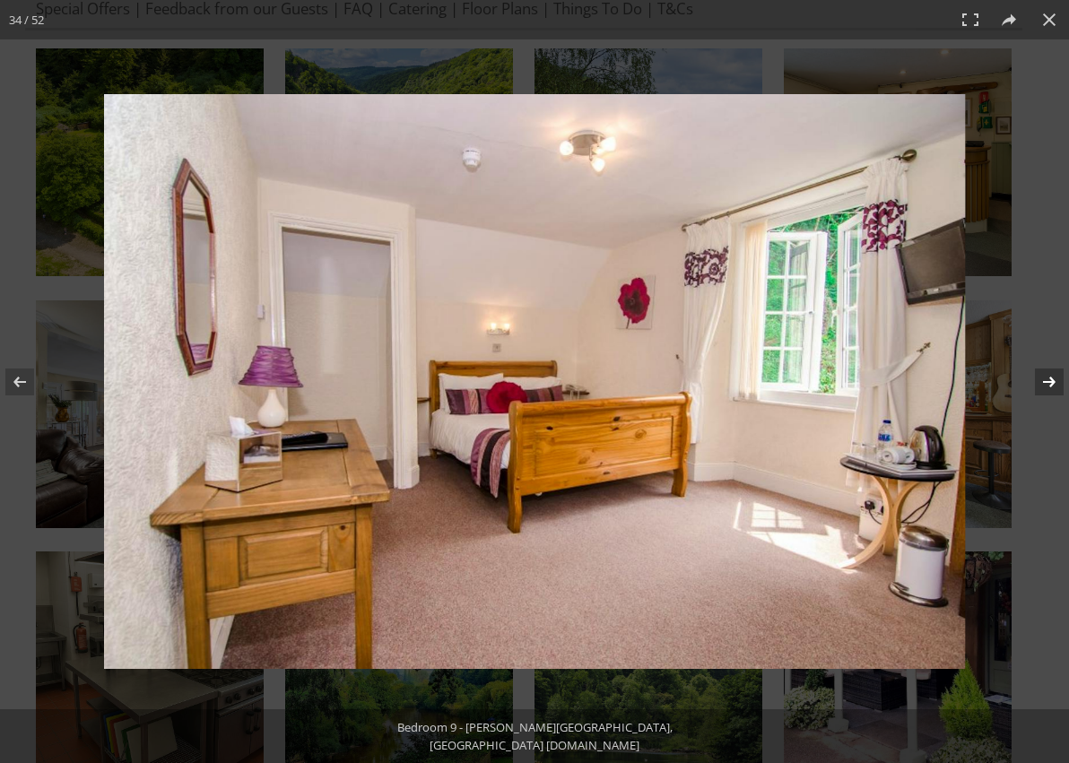
click at [1043, 383] on button at bounding box center [1037, 382] width 63 height 90
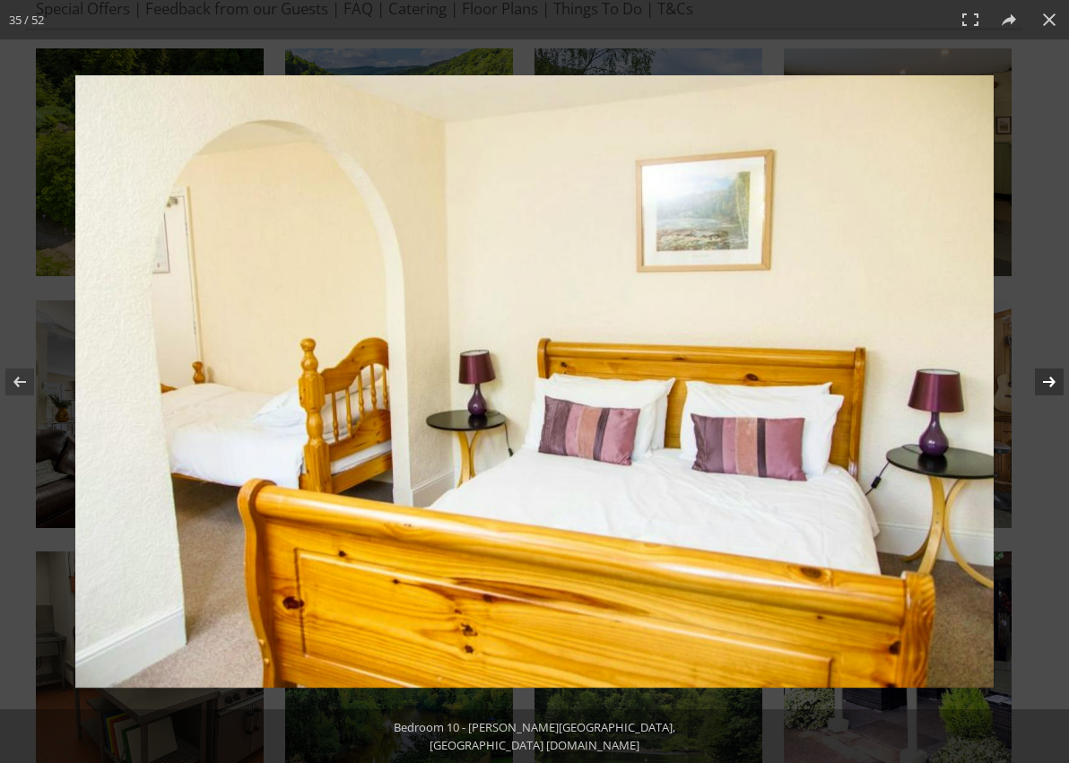
click at [1043, 383] on button at bounding box center [1037, 382] width 63 height 90
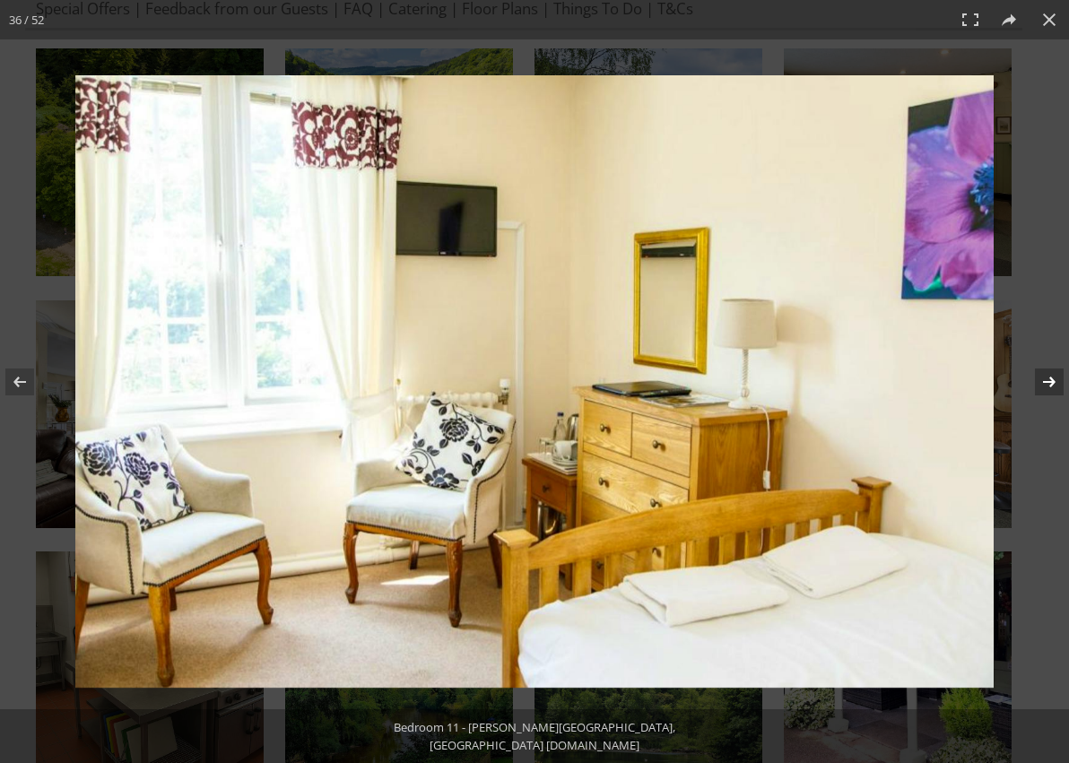
click at [1043, 383] on button at bounding box center [1037, 382] width 63 height 90
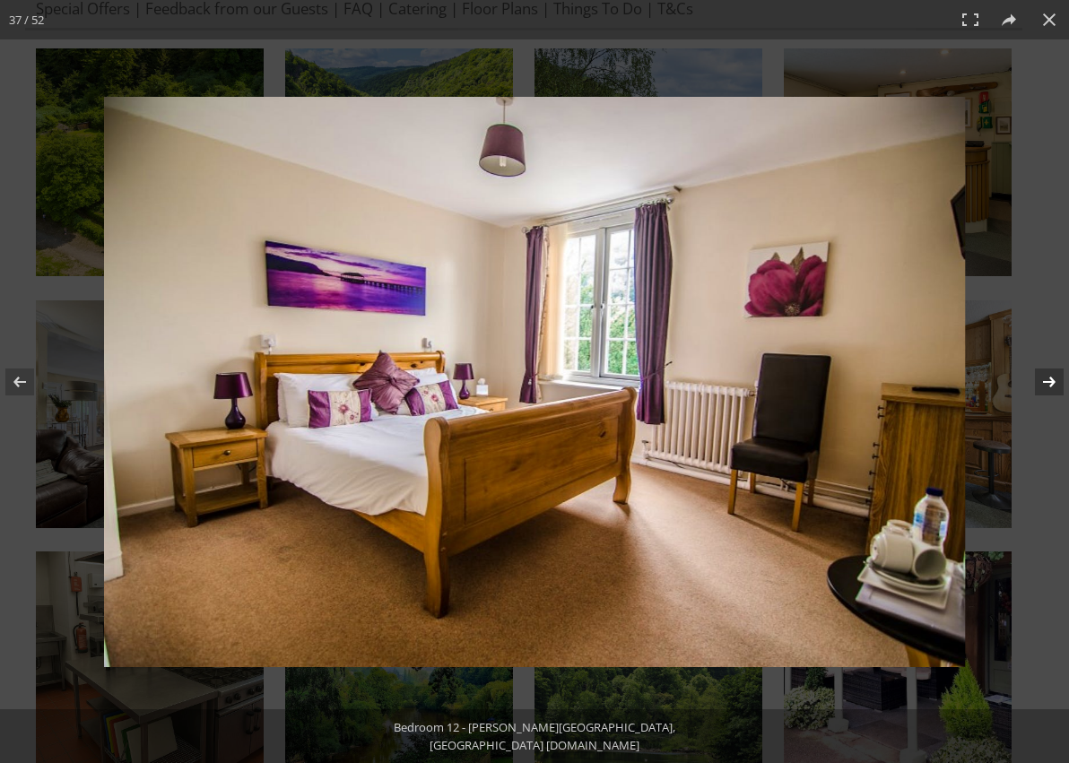
click at [1043, 383] on button at bounding box center [1037, 382] width 63 height 90
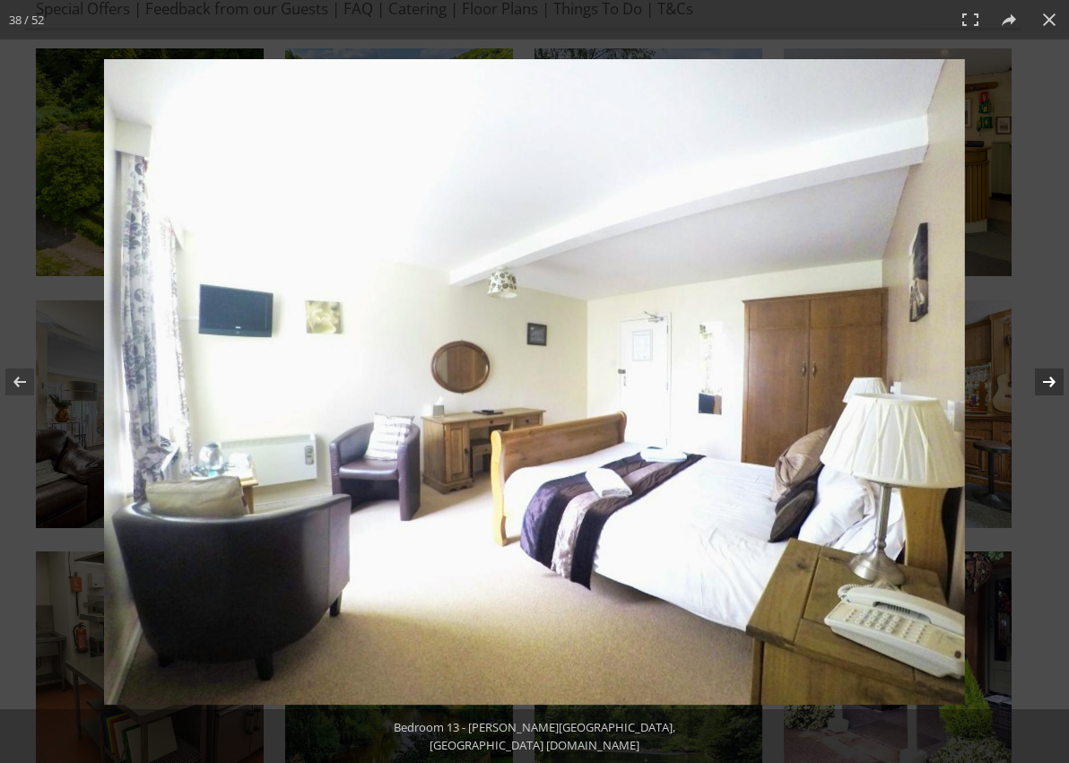
click at [1043, 383] on button at bounding box center [1037, 382] width 63 height 90
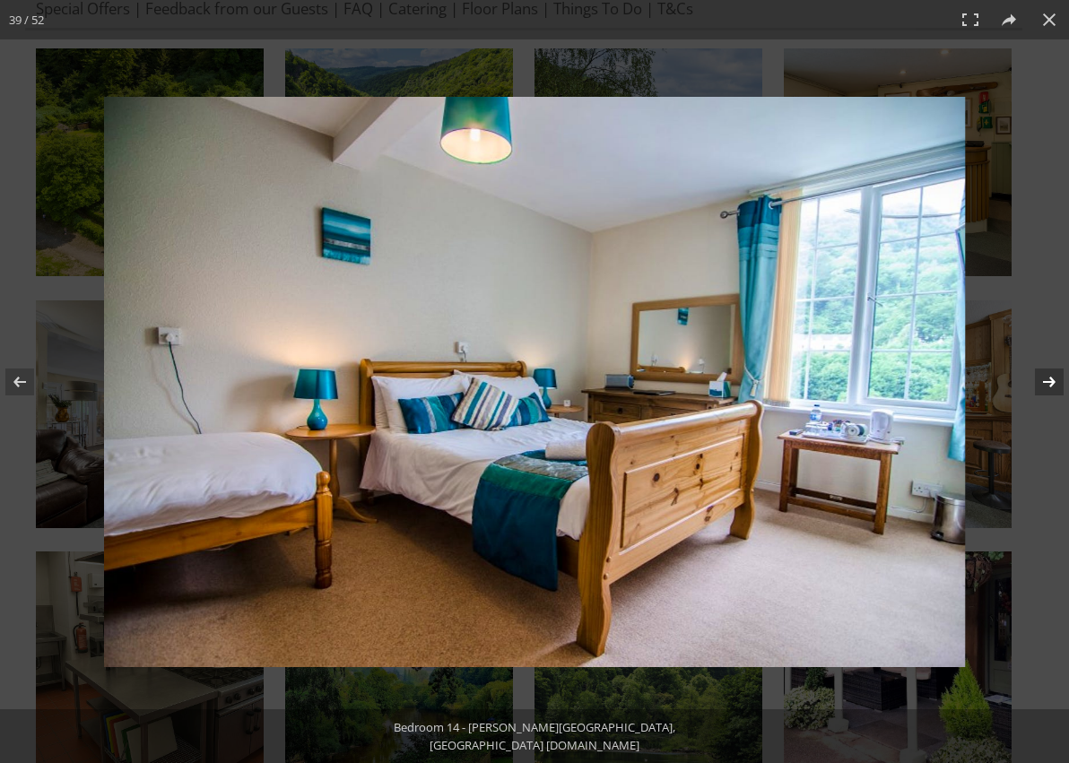
click at [1043, 383] on button at bounding box center [1037, 382] width 63 height 90
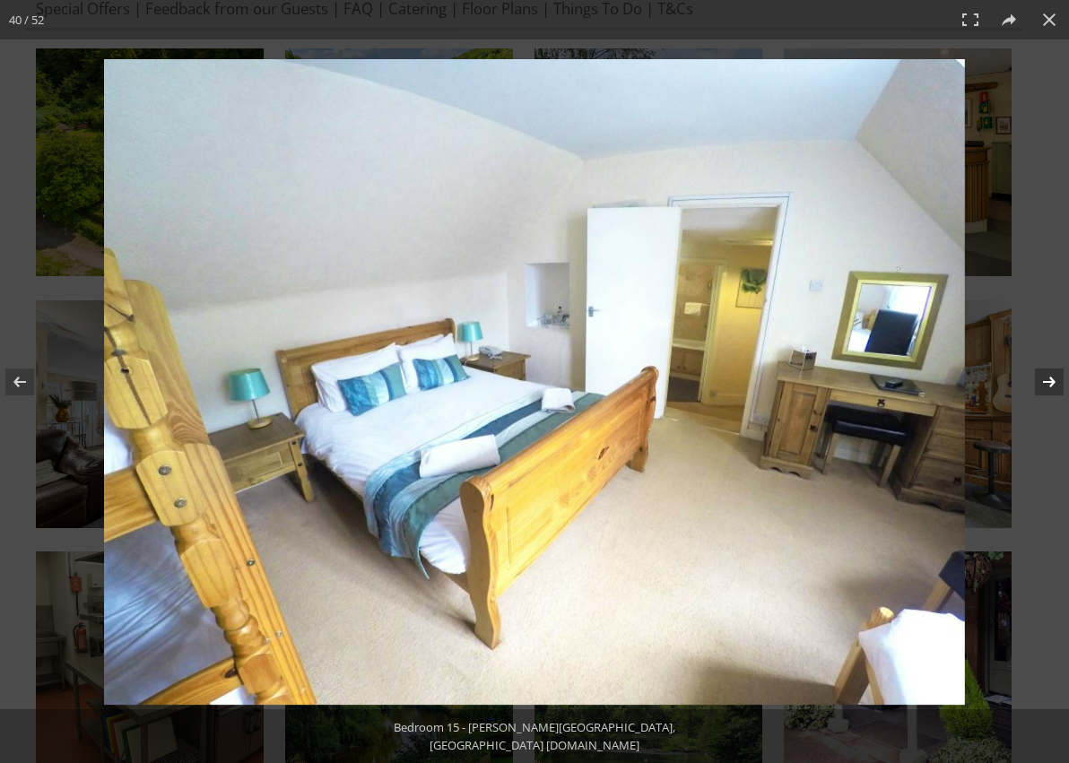
click at [1050, 379] on button at bounding box center [1037, 382] width 63 height 90
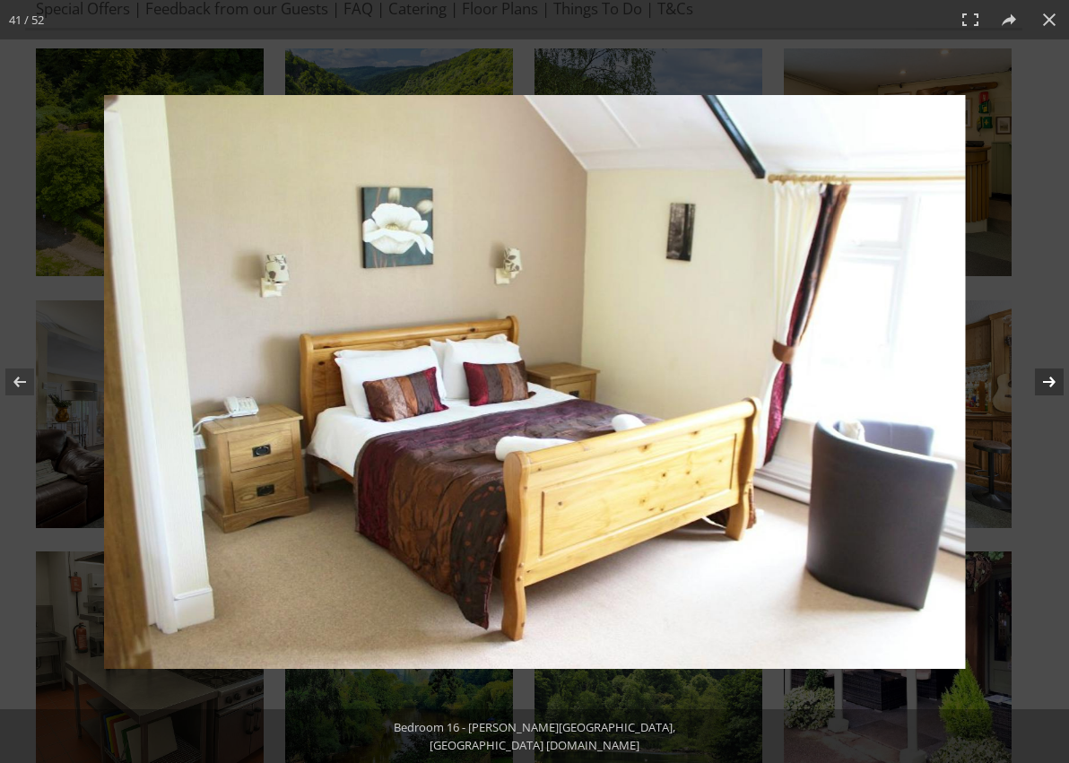
click at [1050, 379] on button at bounding box center [1037, 382] width 63 height 90
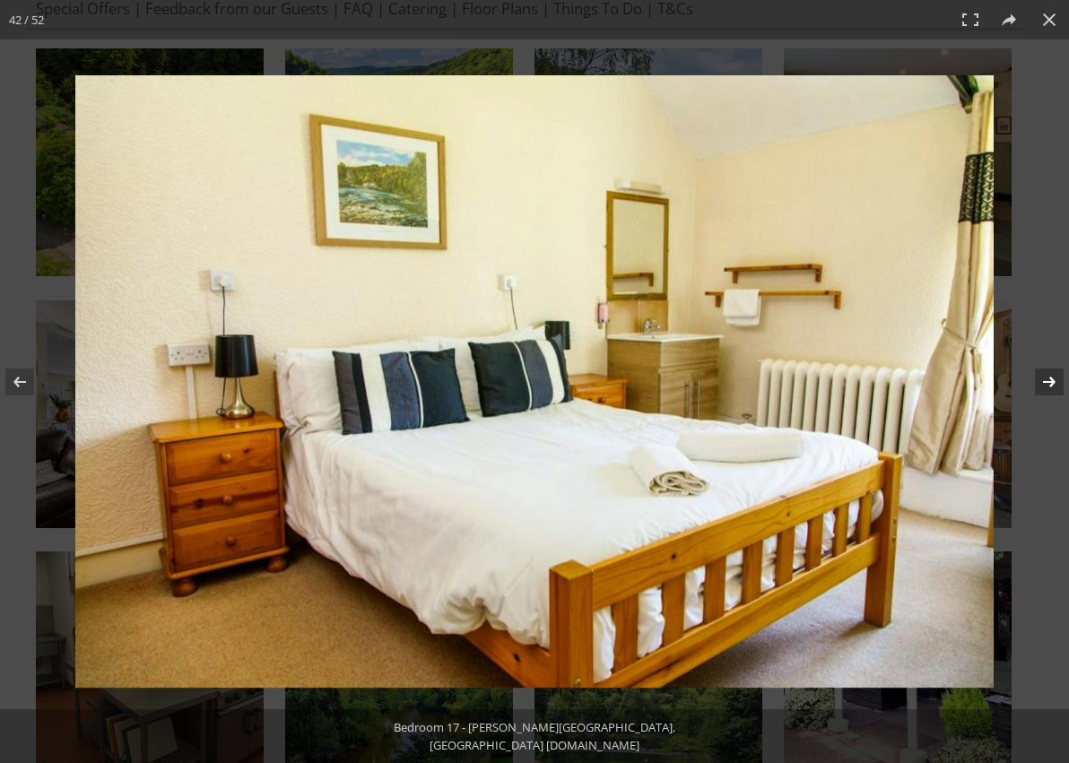
click at [1050, 379] on button at bounding box center [1037, 382] width 63 height 90
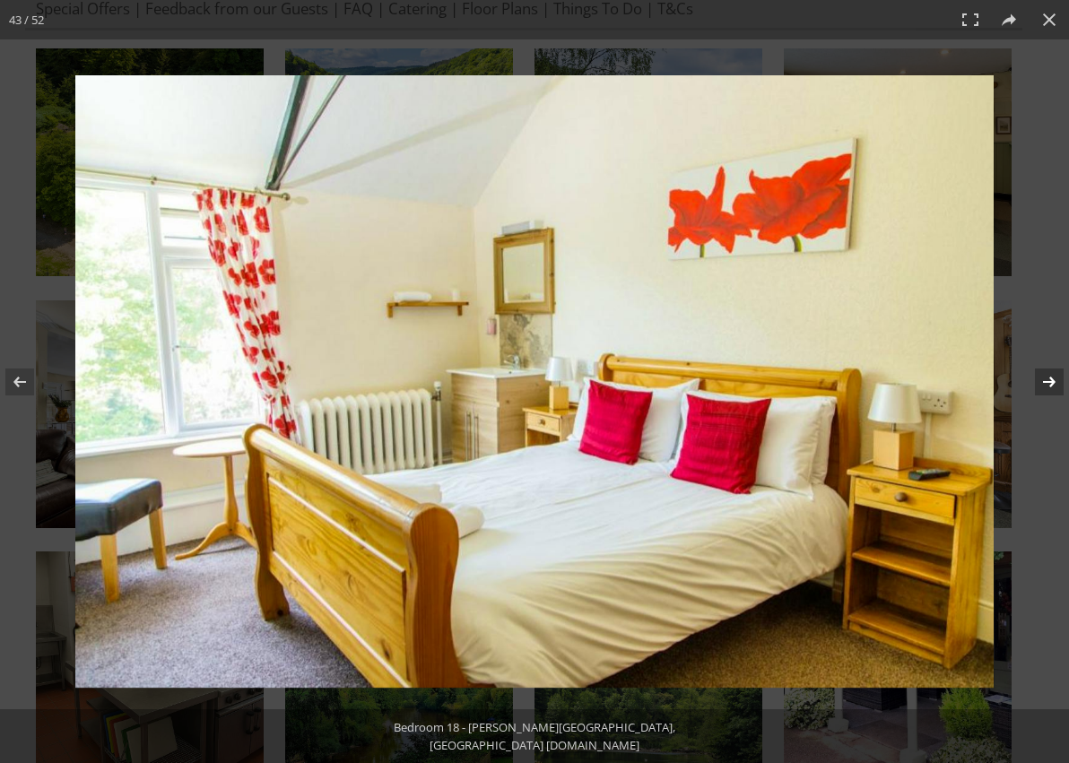
click at [1050, 379] on button at bounding box center [1037, 382] width 63 height 90
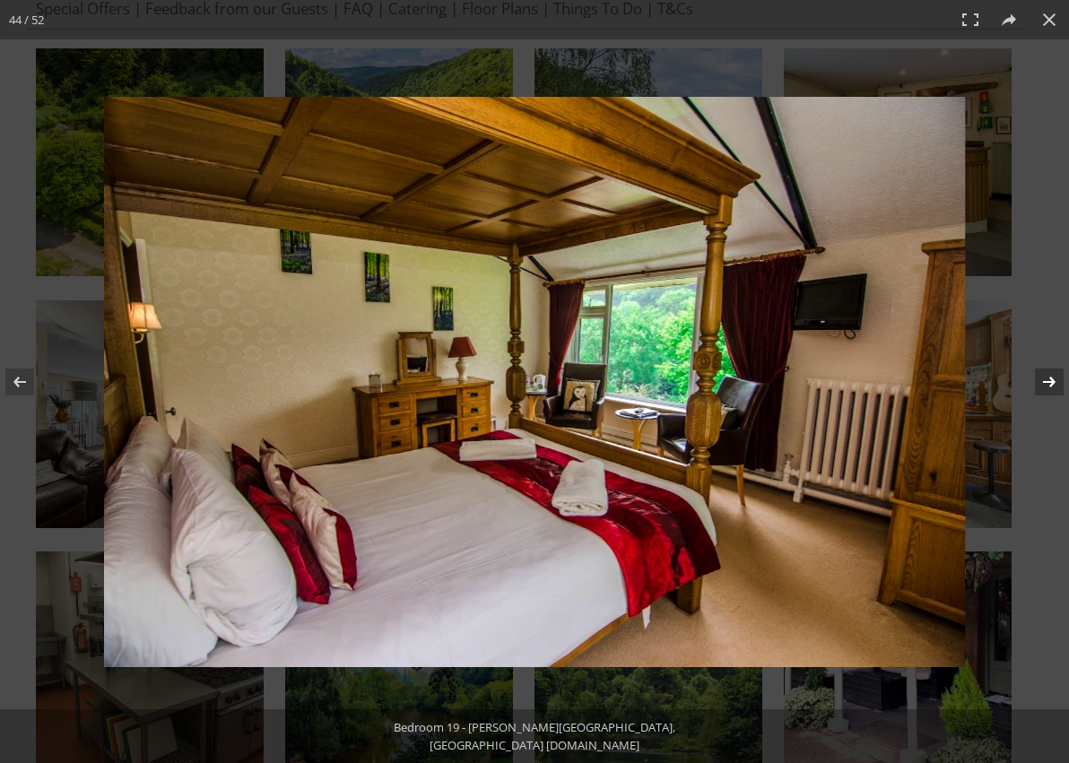
click at [1050, 379] on button at bounding box center [1037, 382] width 63 height 90
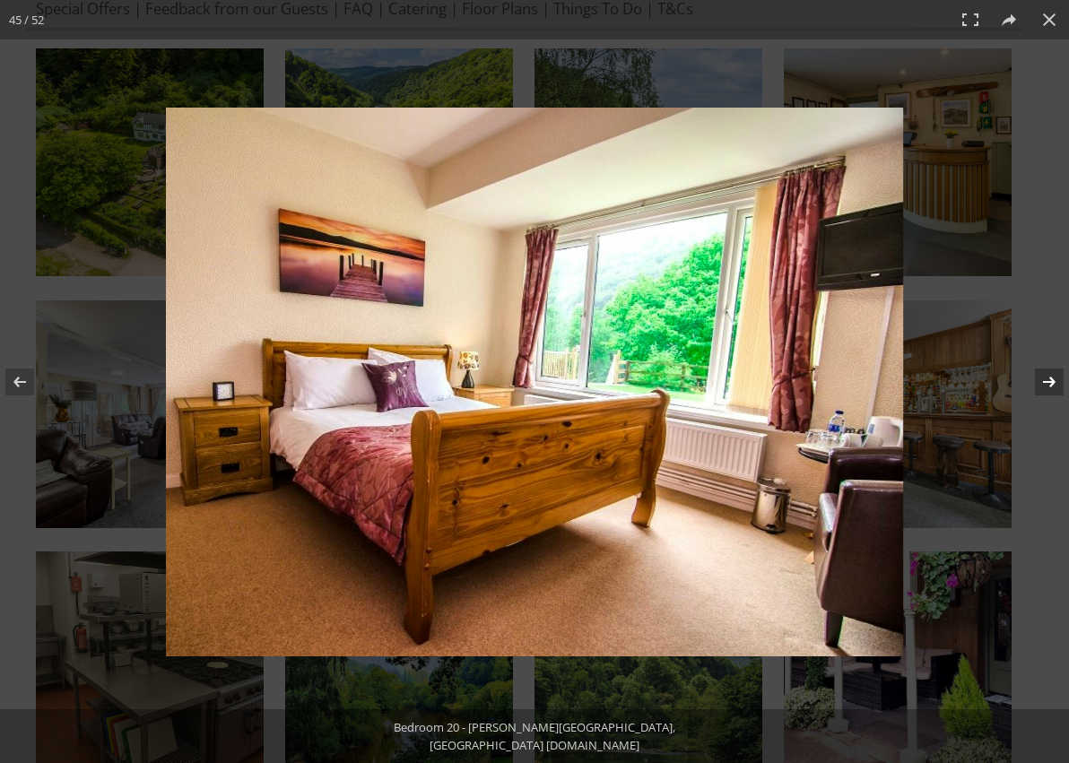
click at [1050, 379] on button at bounding box center [1037, 382] width 63 height 90
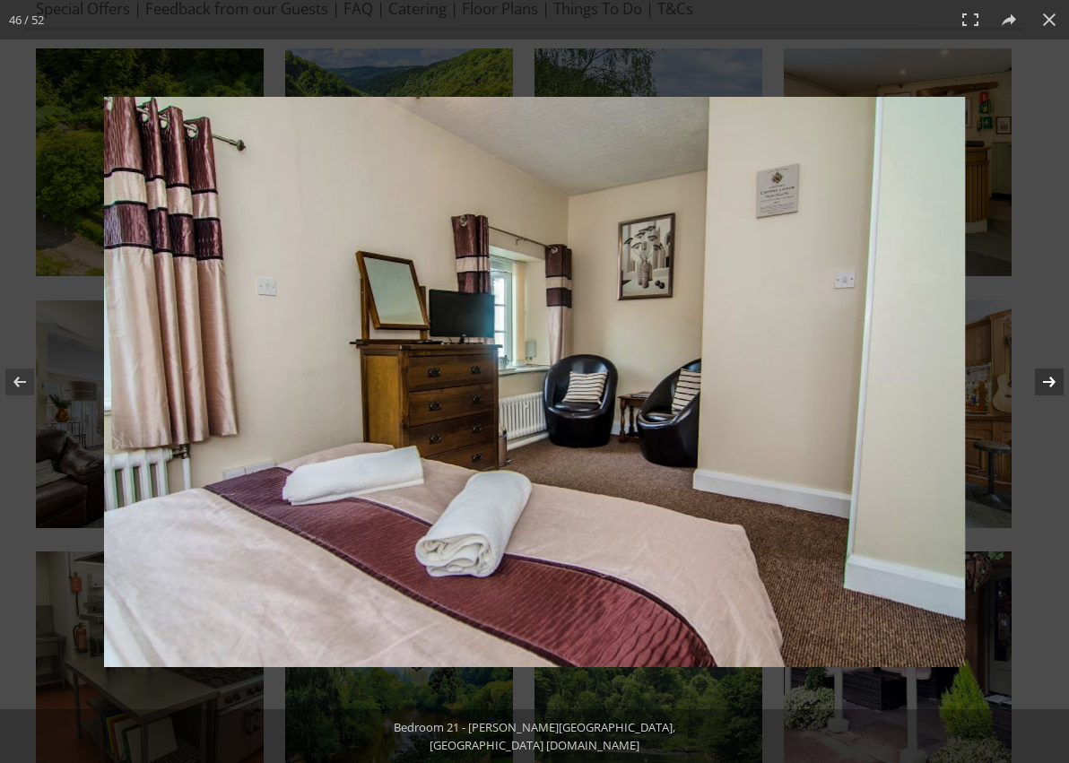
click at [1050, 379] on button at bounding box center [1037, 382] width 63 height 90
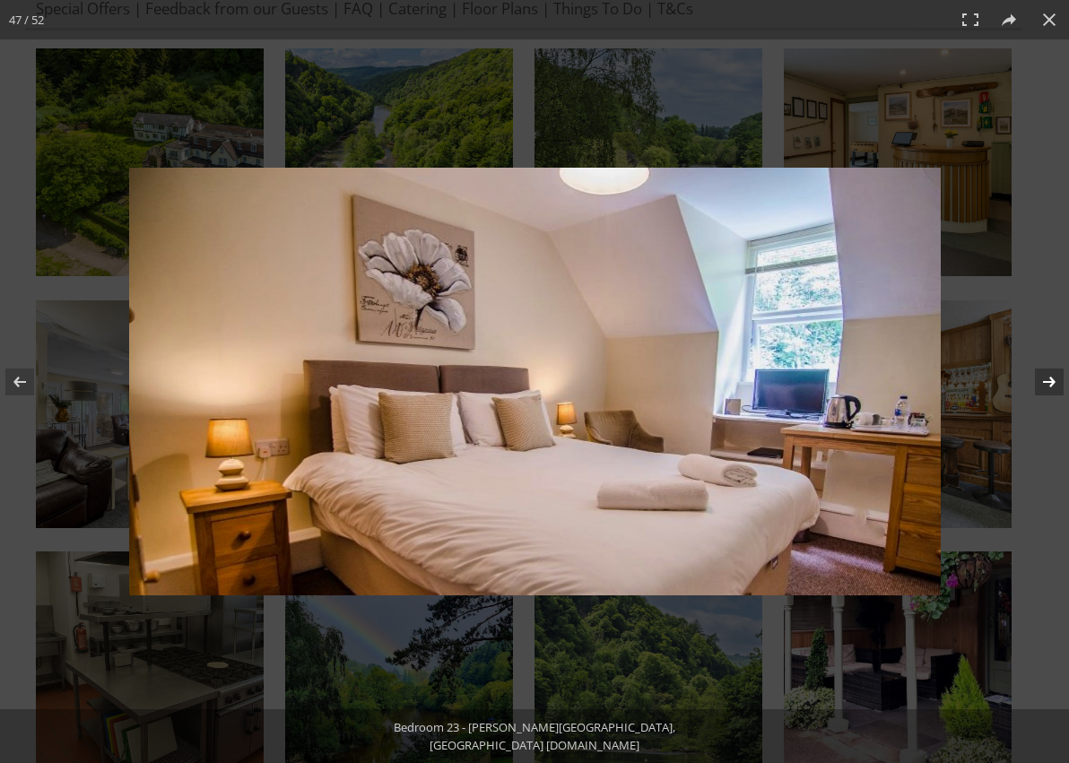
click at [1050, 379] on button at bounding box center [1037, 382] width 63 height 90
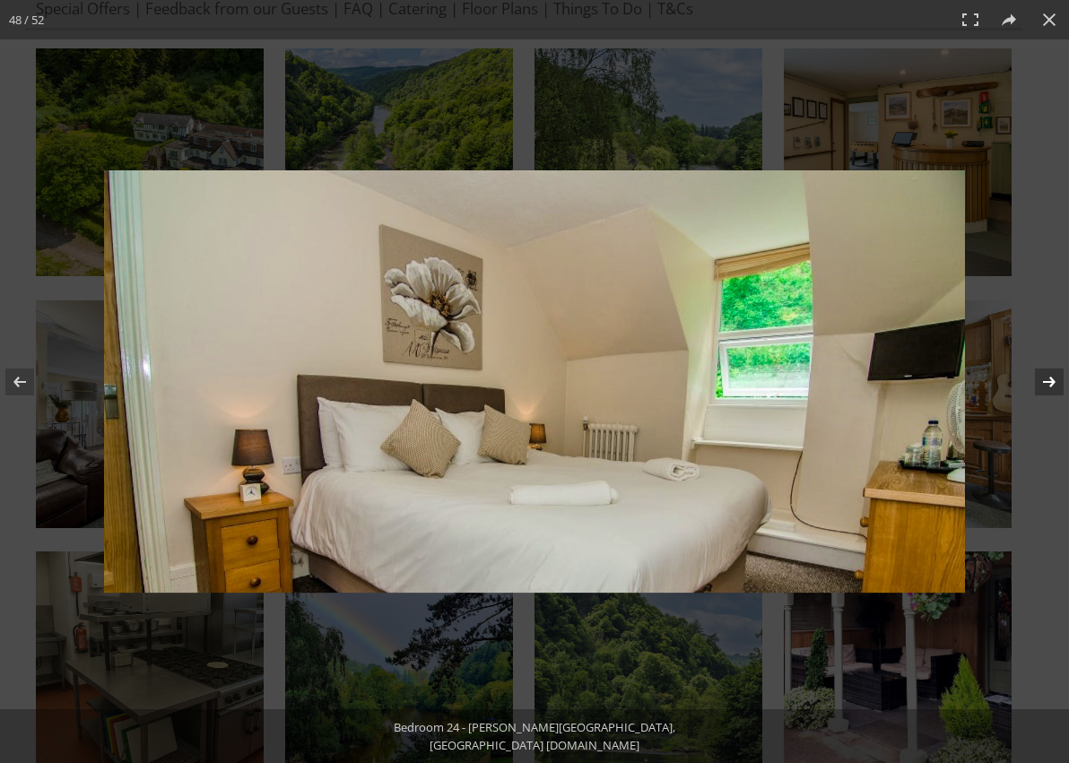
click at [1050, 379] on button at bounding box center [1037, 382] width 63 height 90
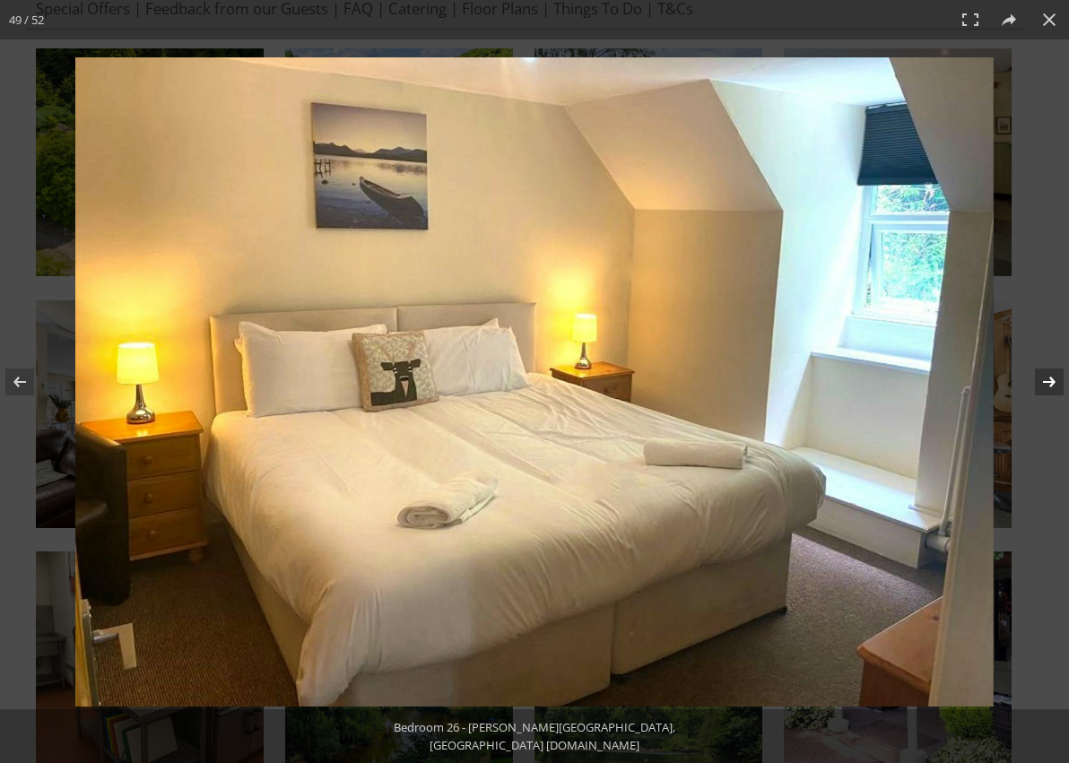
click at [1050, 379] on button at bounding box center [1037, 382] width 63 height 90
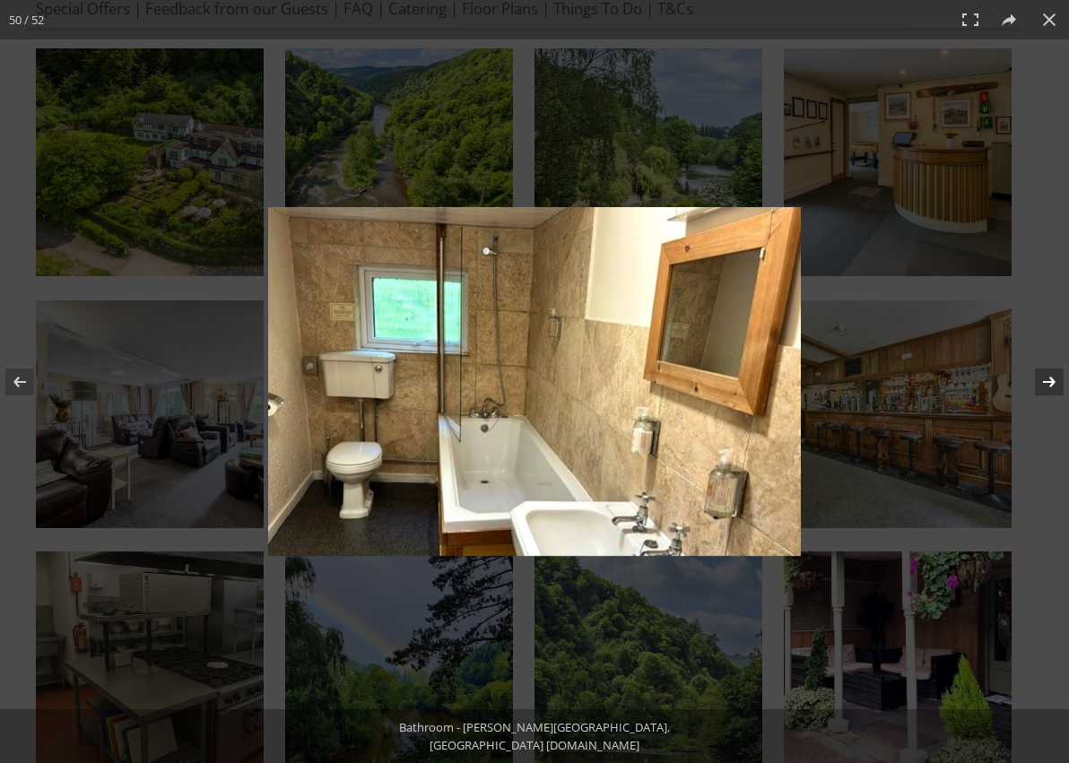
click at [1050, 379] on button at bounding box center [1037, 382] width 63 height 90
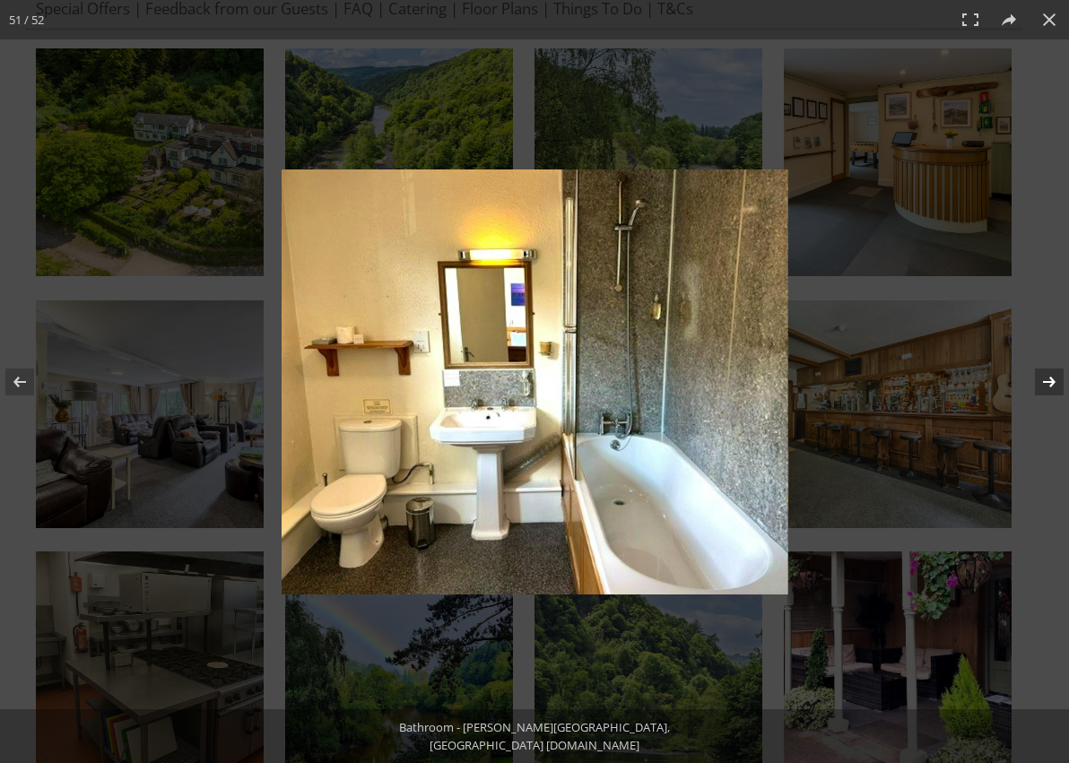
click at [1050, 379] on button at bounding box center [1037, 382] width 63 height 90
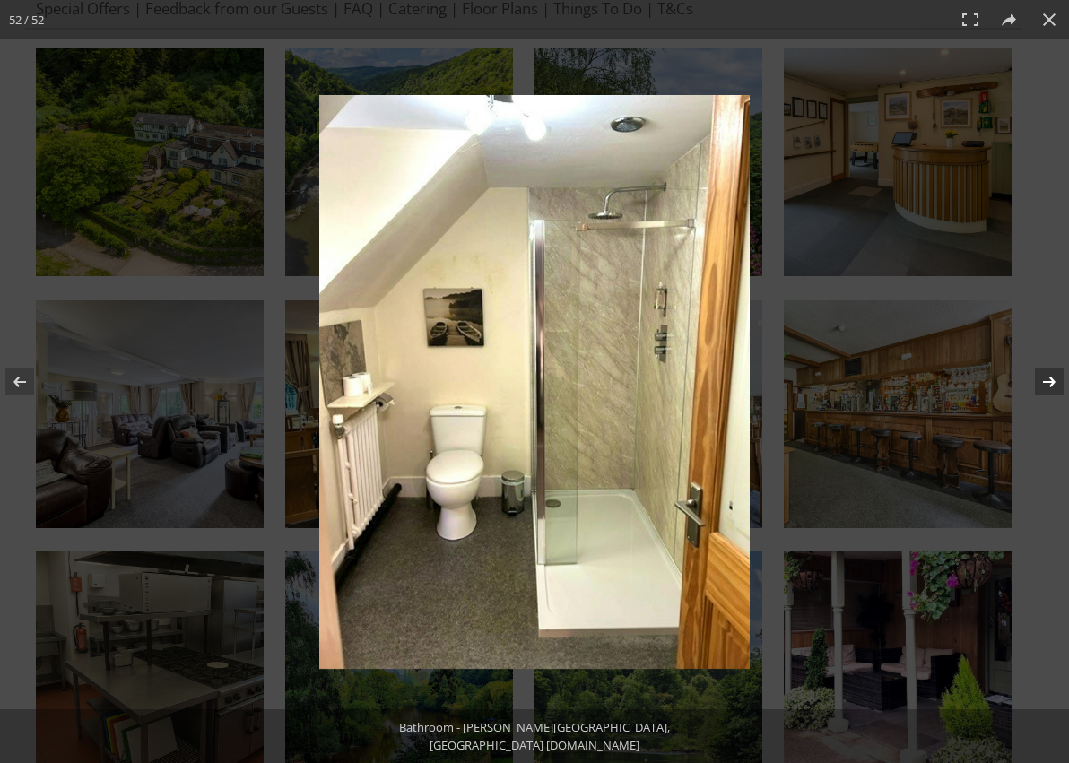
click at [1050, 379] on button at bounding box center [1037, 382] width 63 height 90
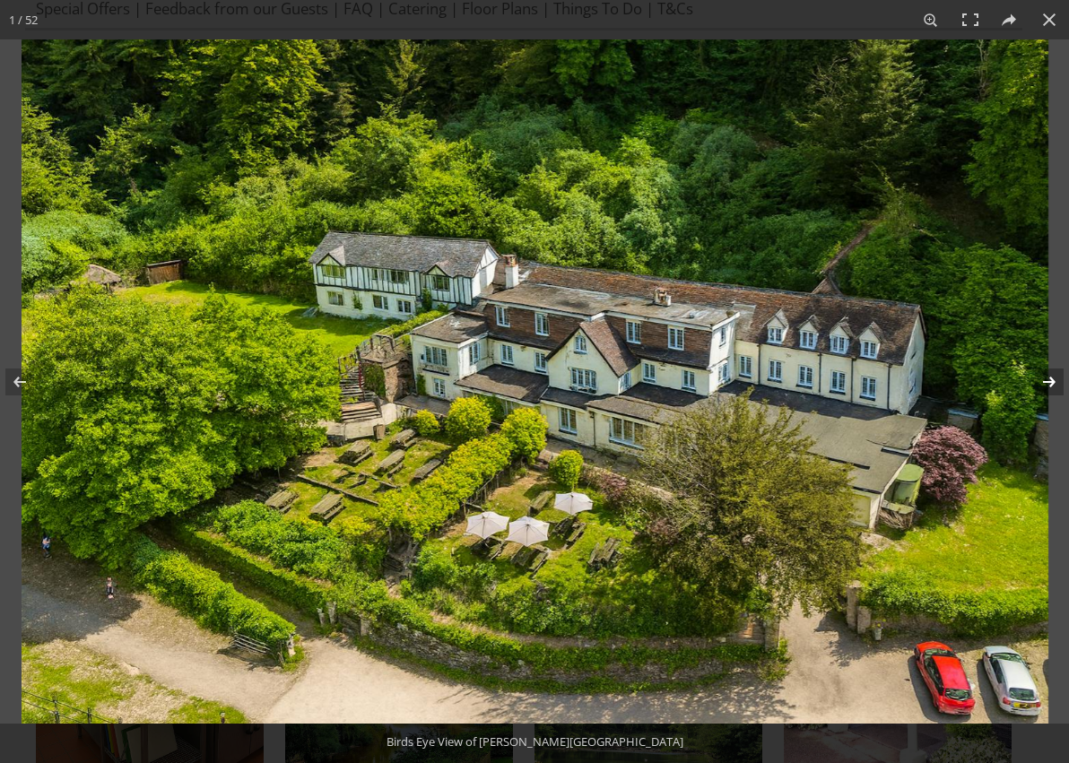
click at [1055, 387] on button at bounding box center [1037, 382] width 63 height 90
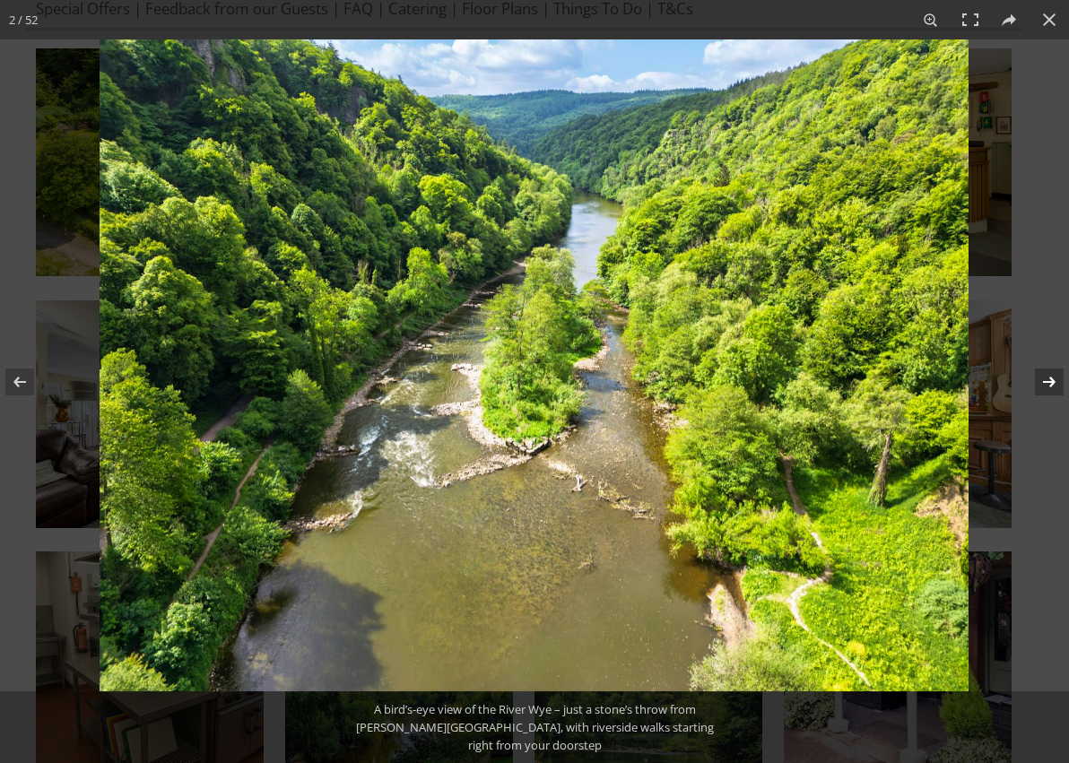
click at [1052, 384] on button at bounding box center [1037, 382] width 63 height 90
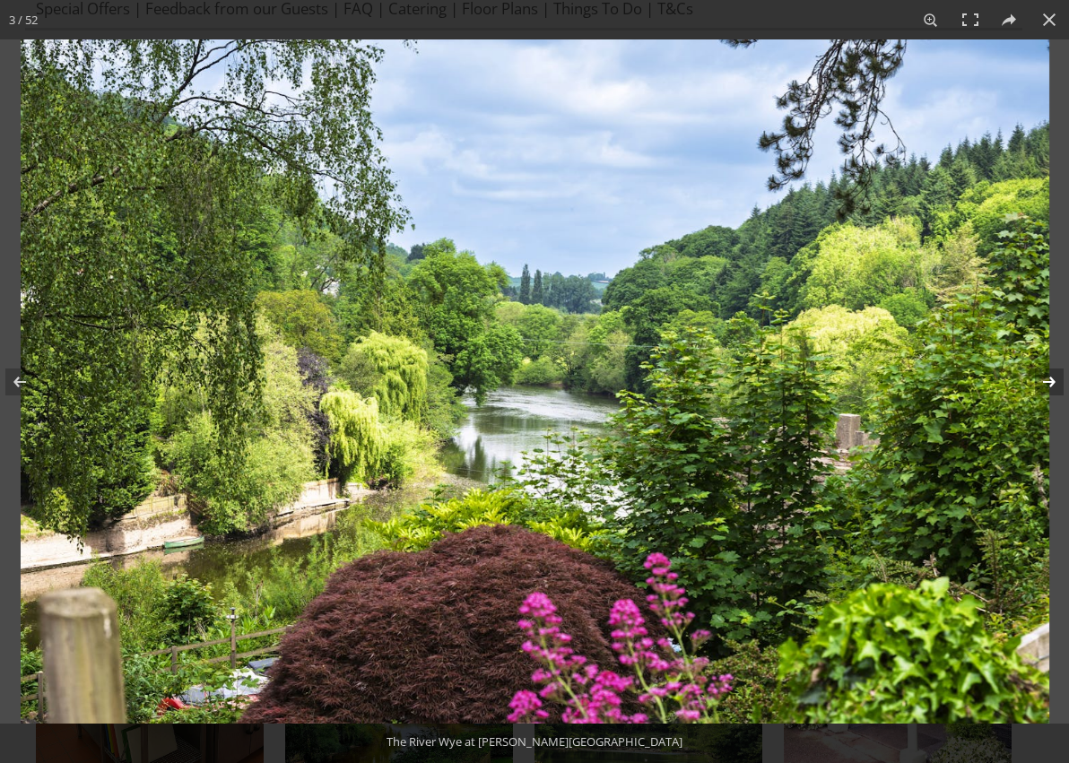
click at [1052, 384] on button at bounding box center [1037, 382] width 63 height 90
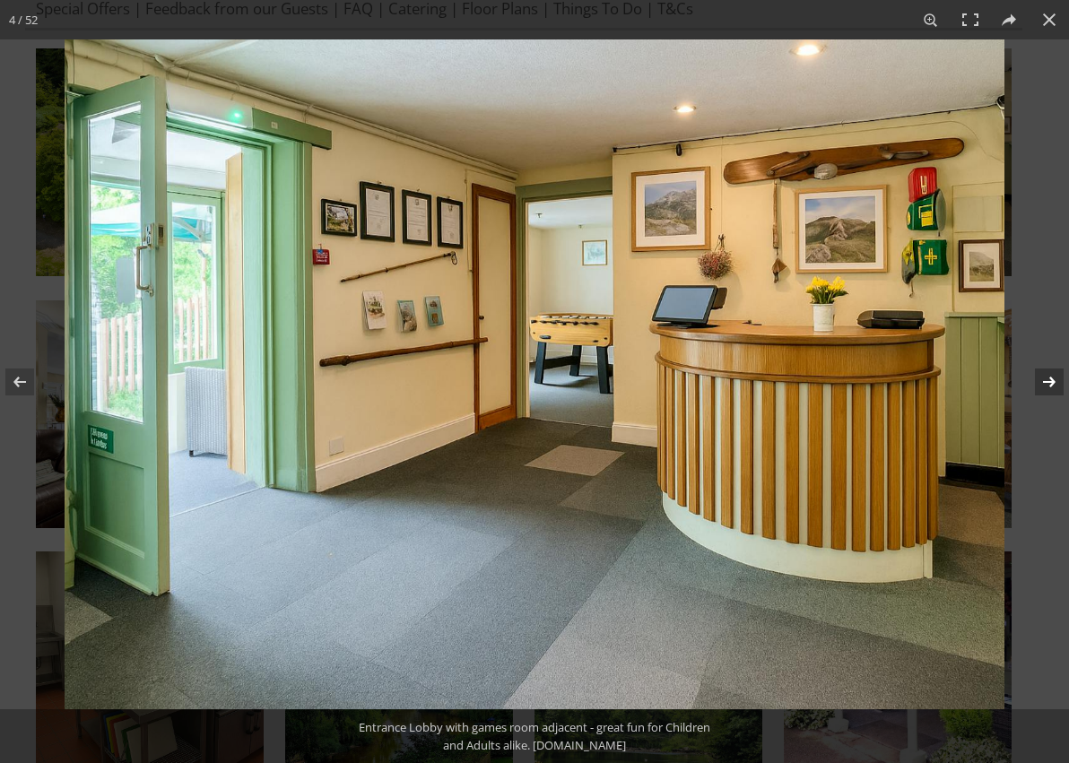
click at [1051, 383] on button at bounding box center [1037, 382] width 63 height 90
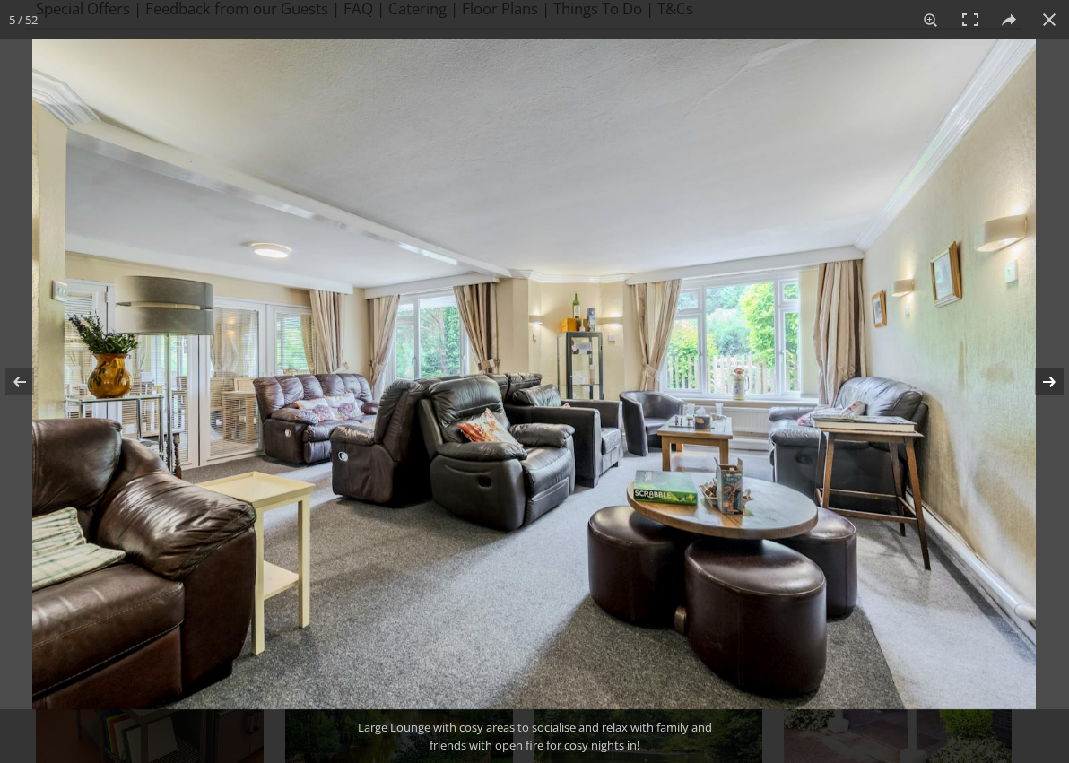
click at [1051, 383] on button at bounding box center [1037, 382] width 63 height 90
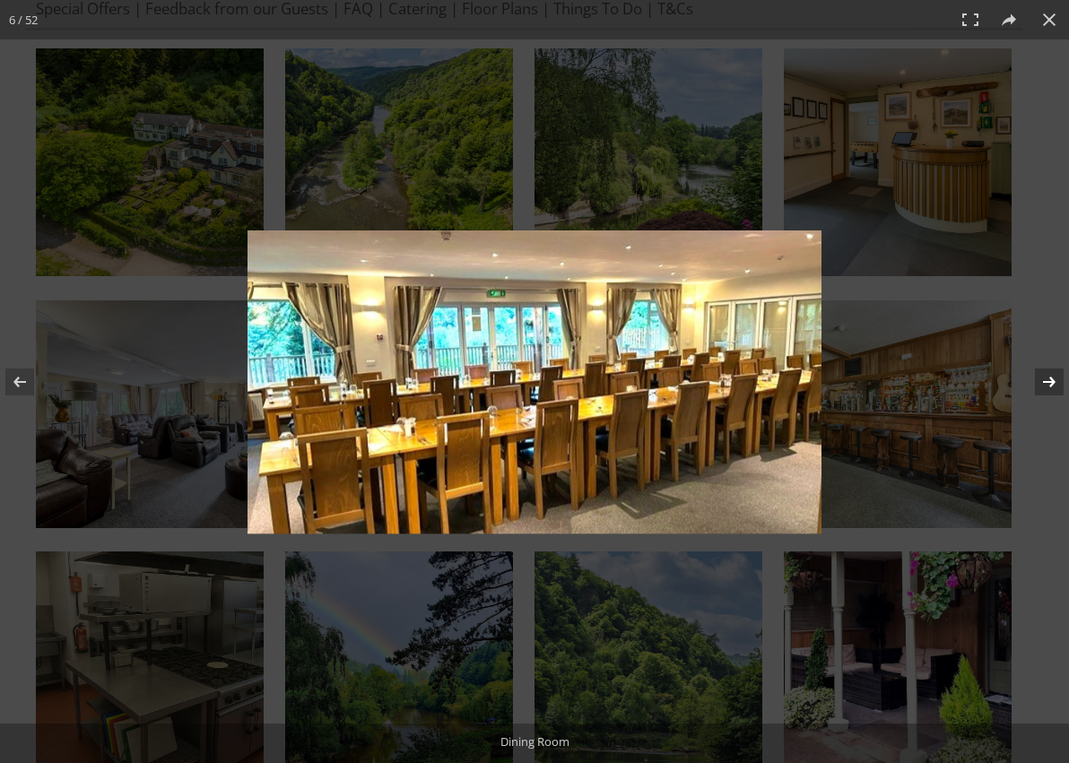
click at [1051, 383] on button at bounding box center [1037, 382] width 63 height 90
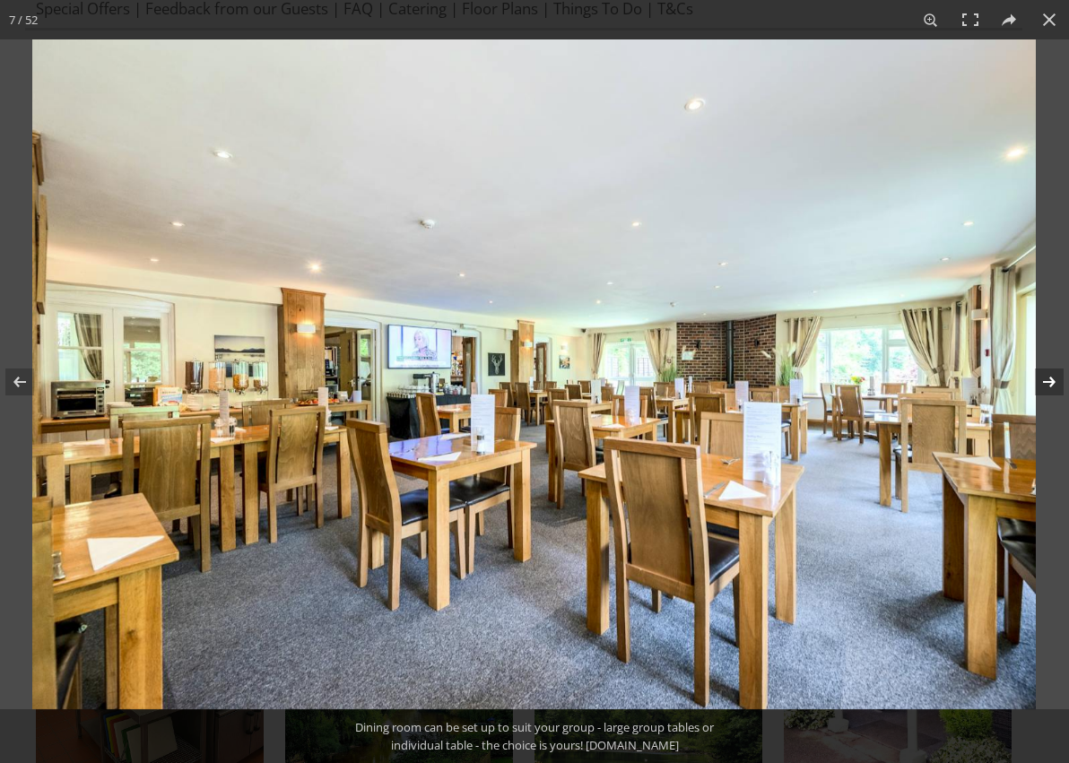
click at [1051, 383] on button at bounding box center [1037, 382] width 63 height 90
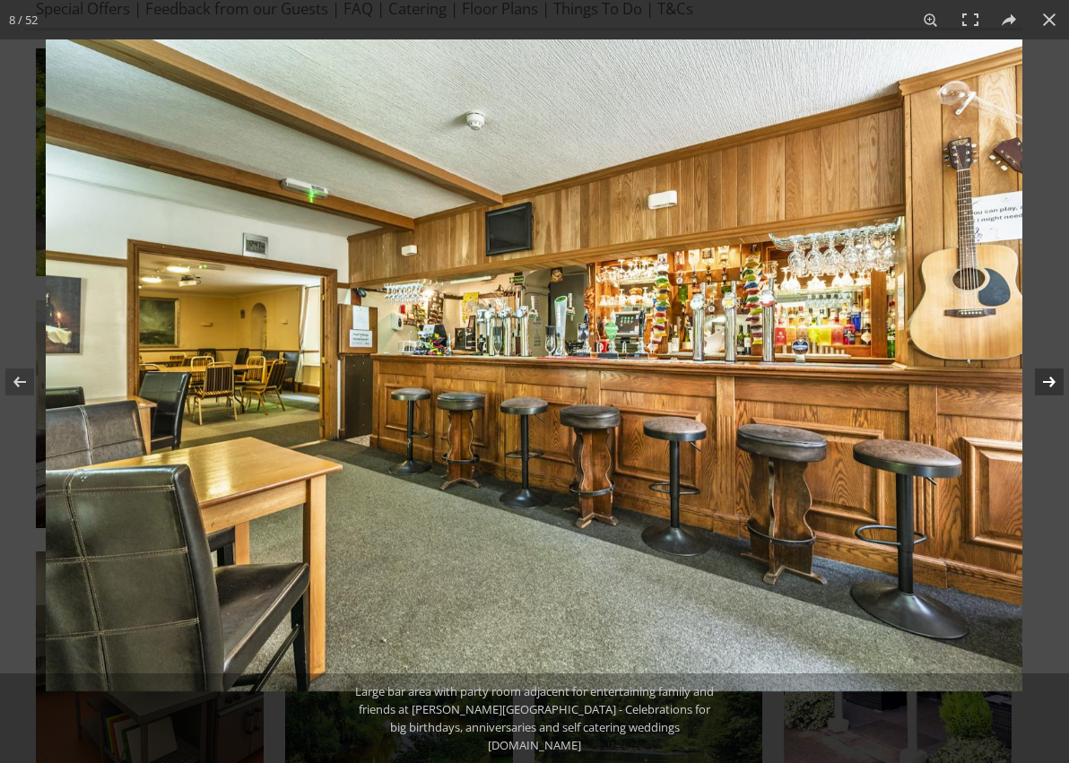
click at [1051, 383] on button at bounding box center [1037, 382] width 63 height 90
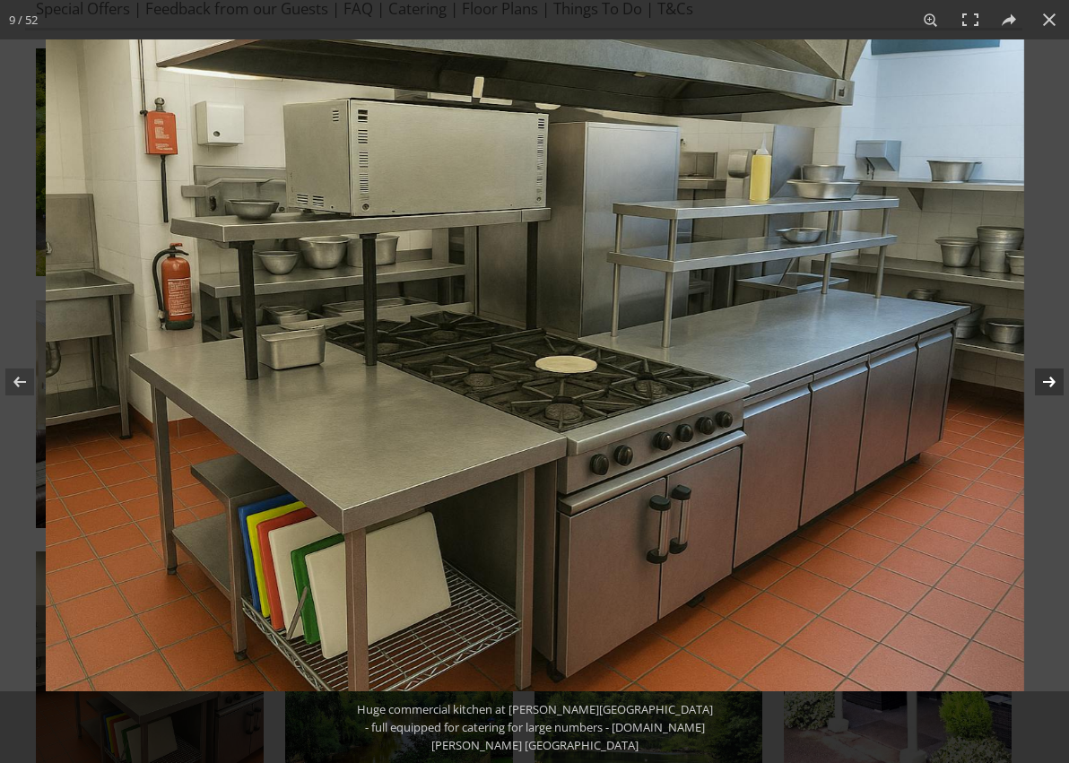
click at [1051, 383] on button at bounding box center [1037, 382] width 63 height 90
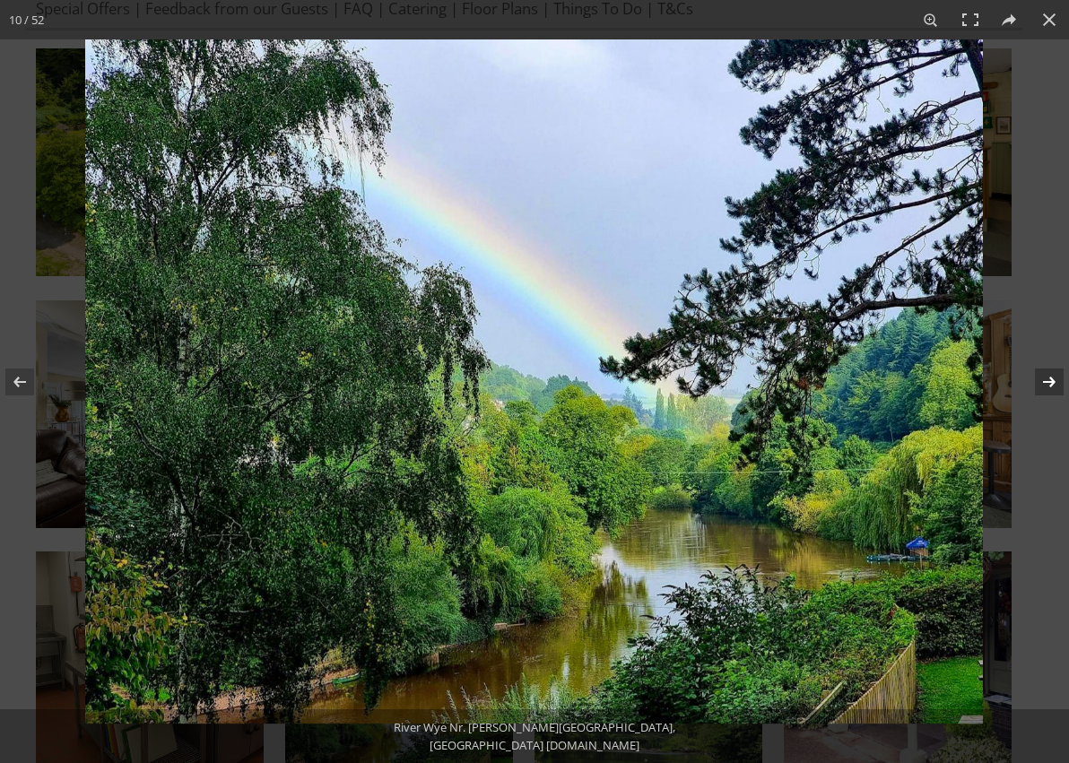
click at [1051, 383] on button at bounding box center [1037, 382] width 63 height 90
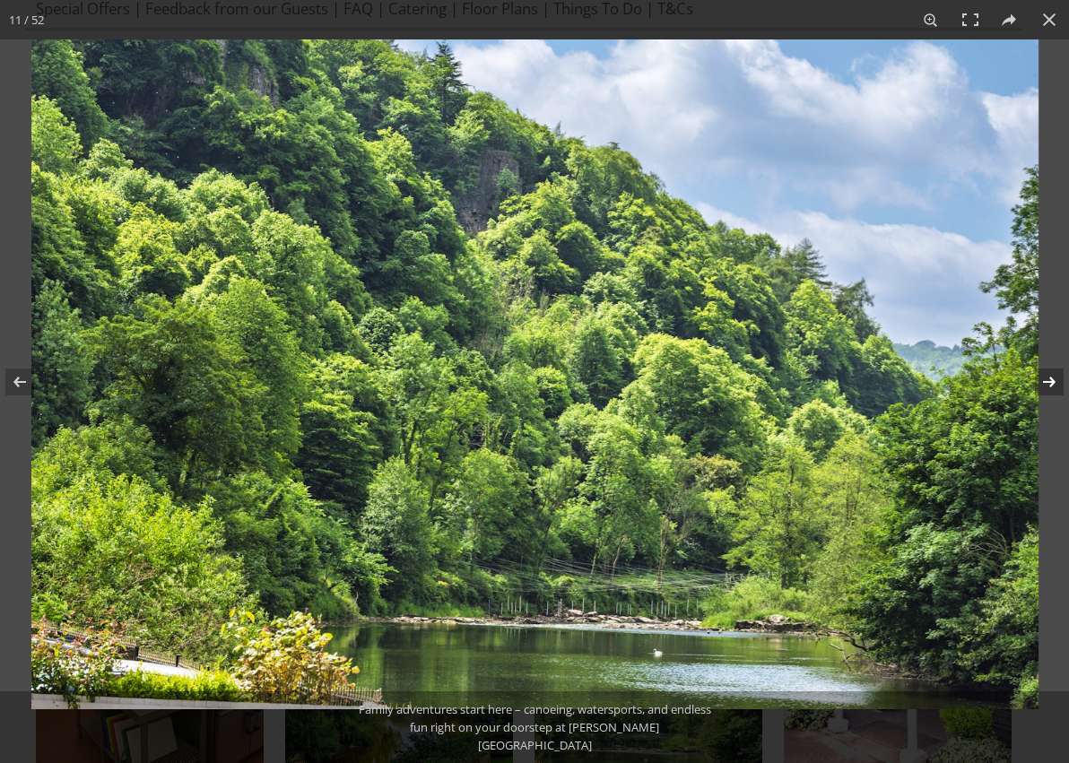
click at [1051, 383] on button at bounding box center [1037, 382] width 63 height 90
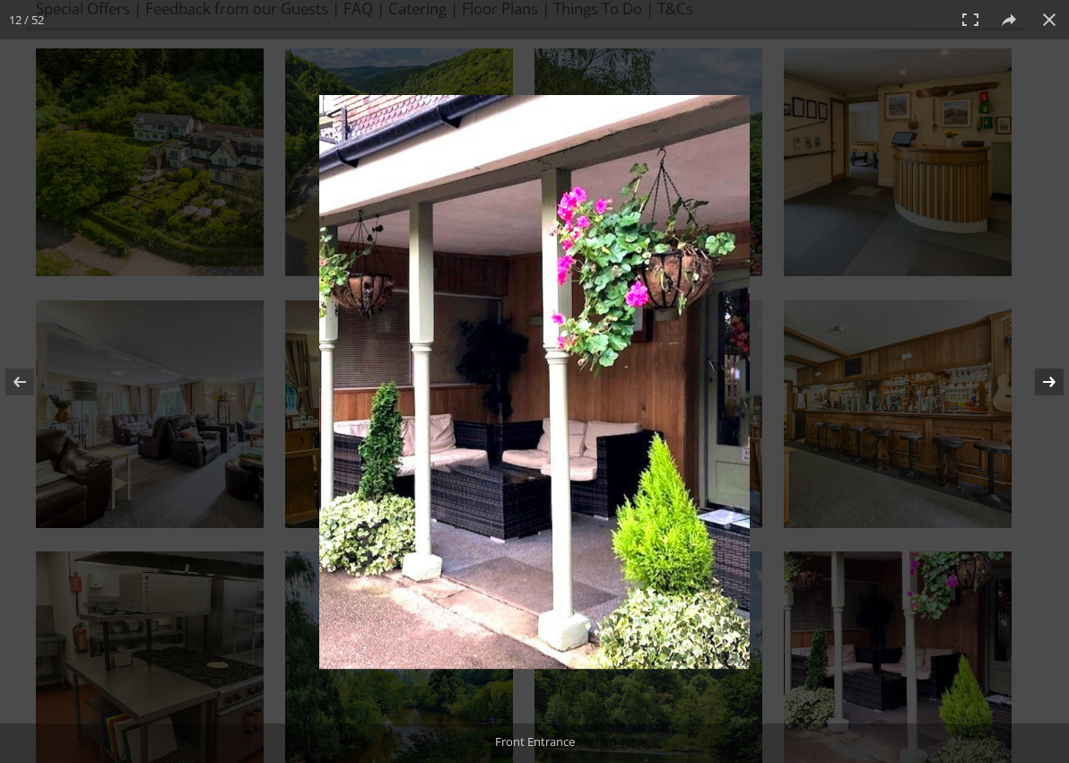
click at [1051, 383] on button at bounding box center [1037, 382] width 63 height 90
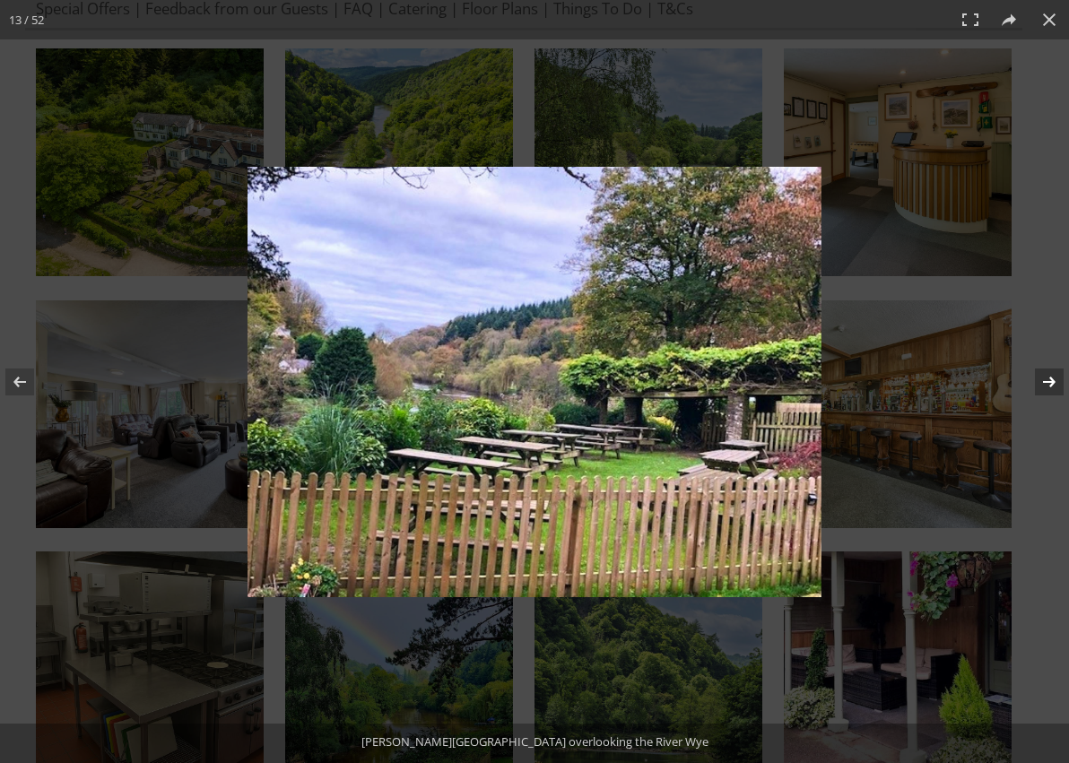
click at [1051, 383] on button at bounding box center [1037, 382] width 63 height 90
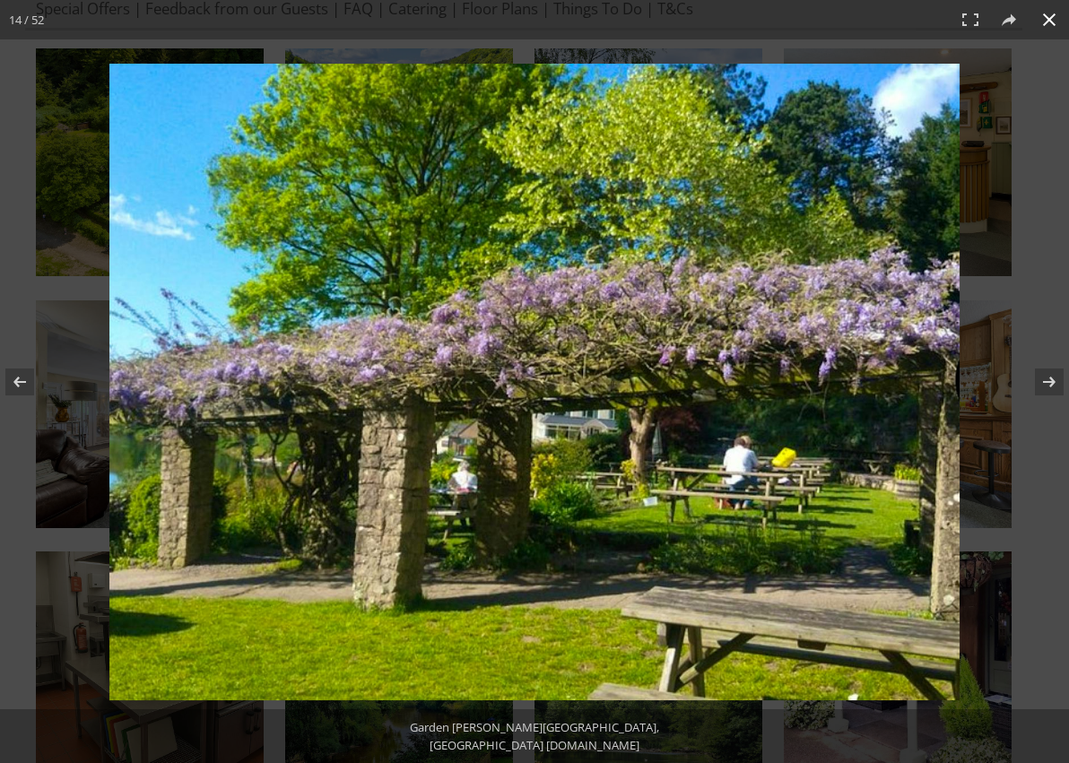
click at [1054, 13] on button at bounding box center [1049, 19] width 39 height 39
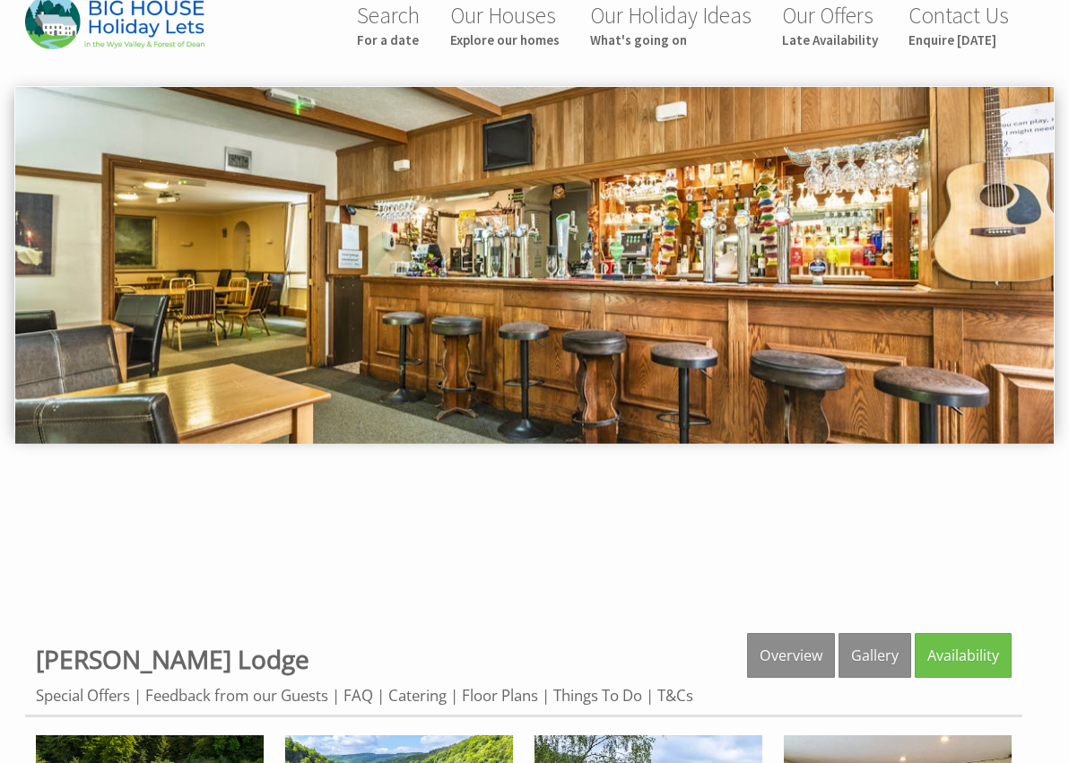
scroll to position [0, 0]
